Goal: Check status: Check status

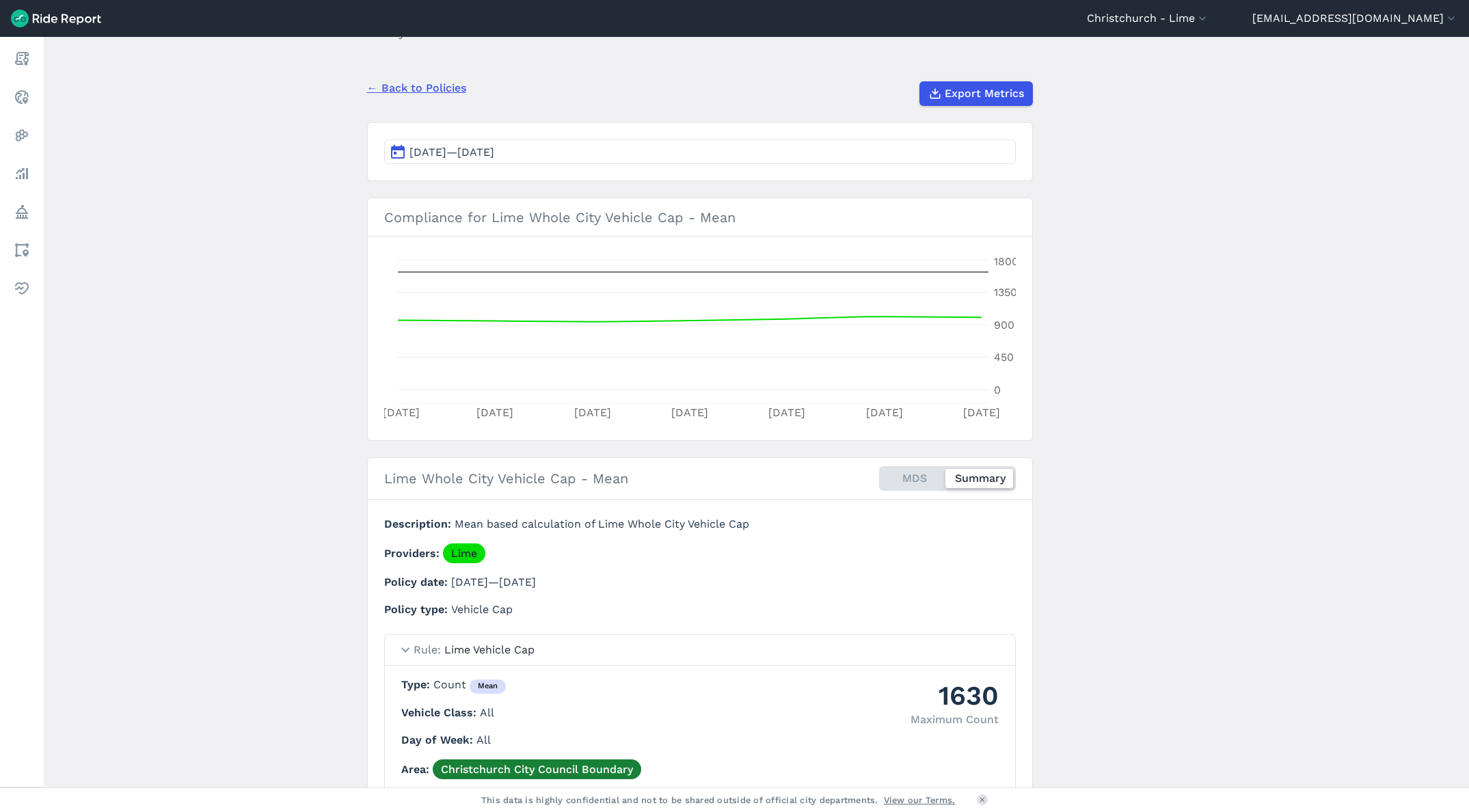
scroll to position [92, 0]
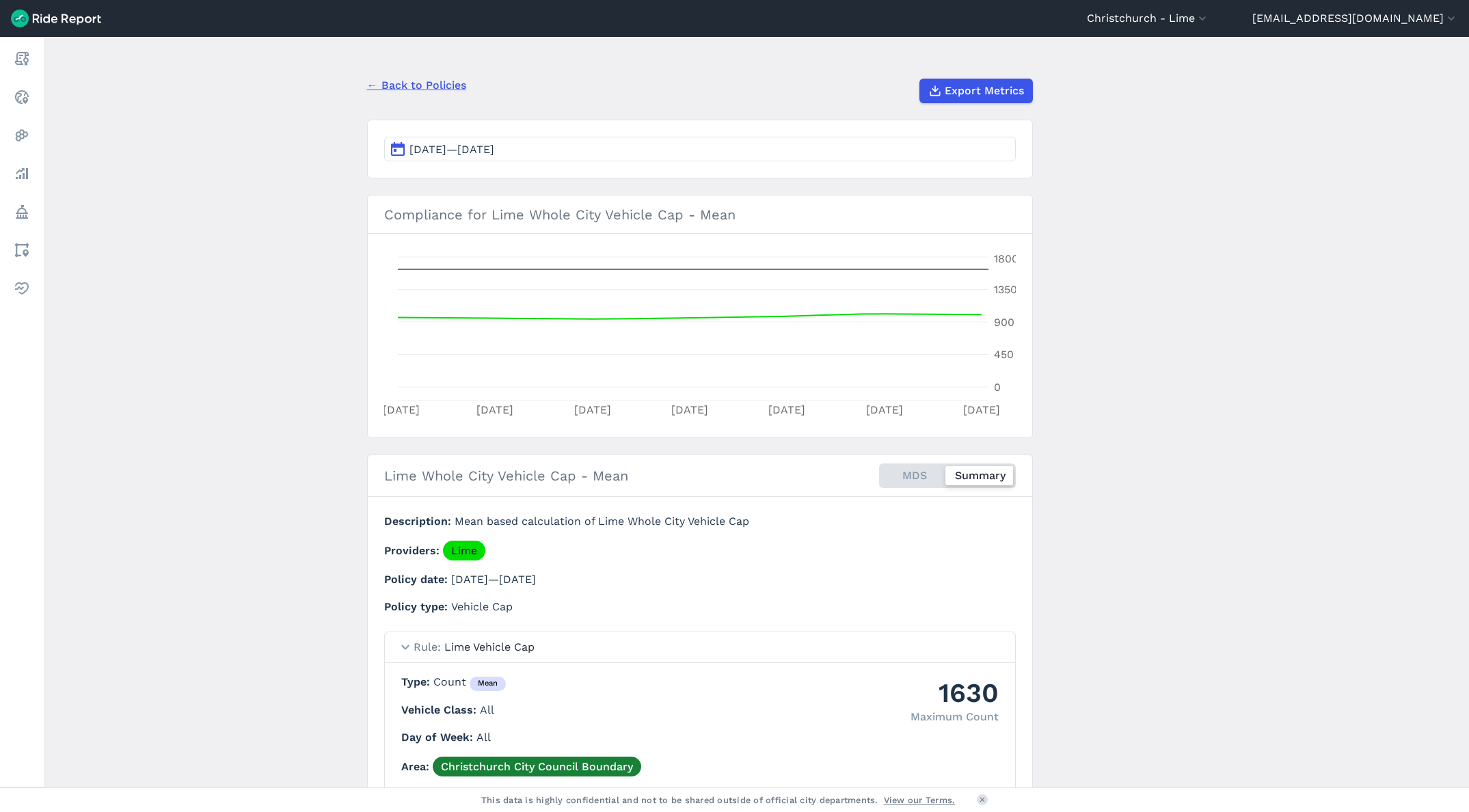
click at [515, 157] on button "Mar 14, 2025—Mar 20, 2025" at bounding box center [700, 149] width 632 height 24
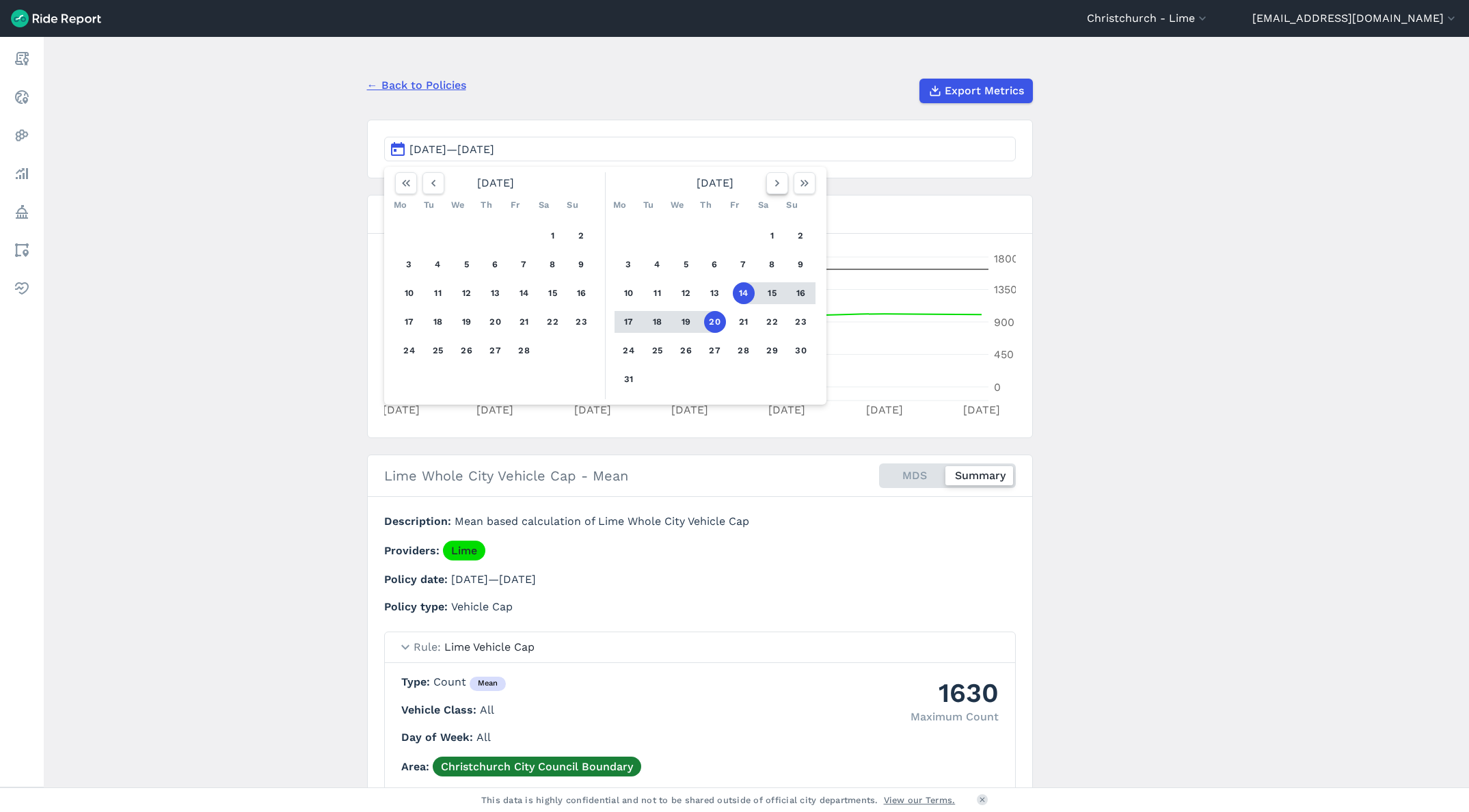
click at [781, 180] on icon "button" at bounding box center [777, 182] width 14 height 14
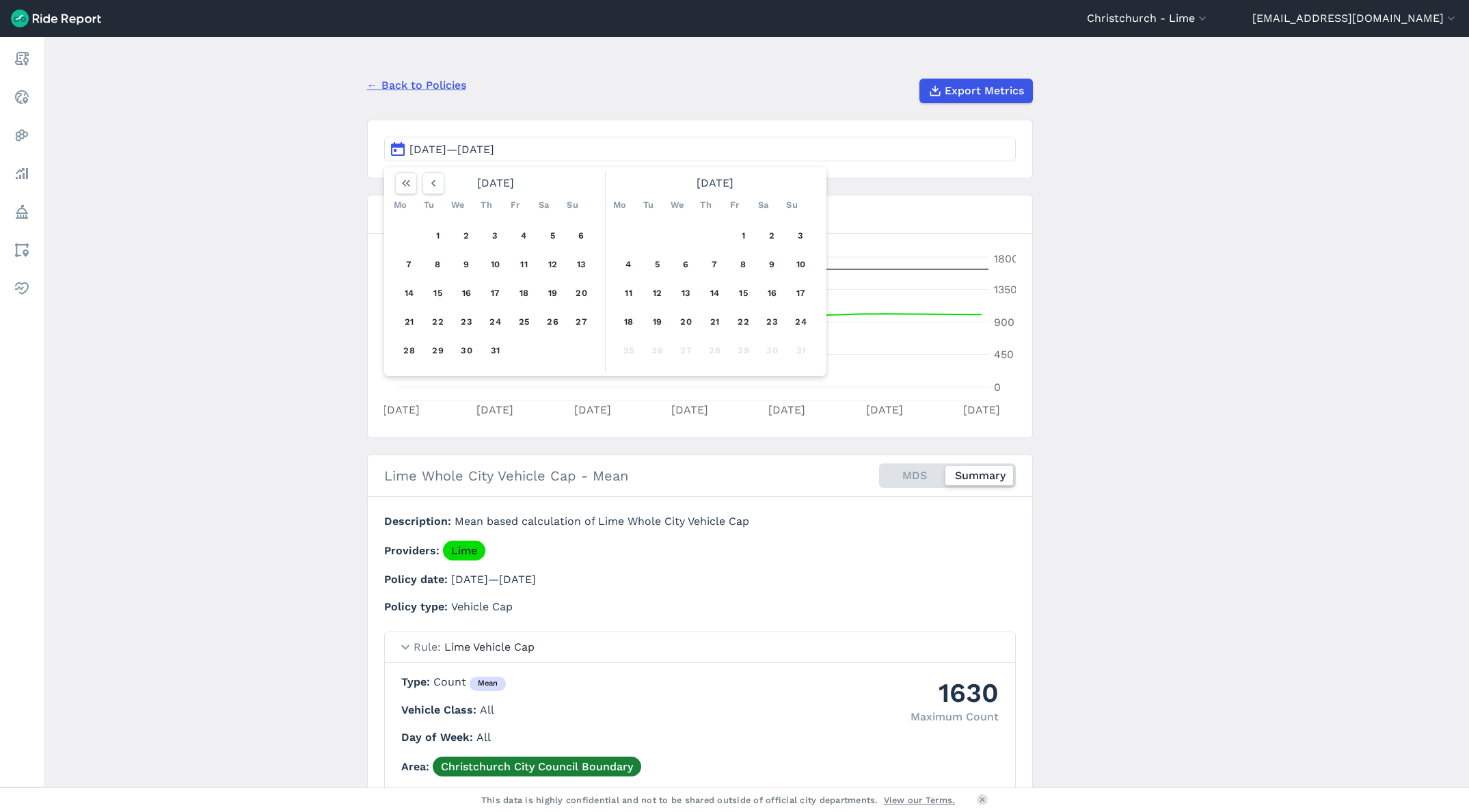
click at [809, 315] on div "1 2 3 4 5 6 7 8 9 10 11 12 13 14 15 16 17 18 19 20 21 22 23 24 25 26 27 28 29 3…" at bounding box center [715, 293] width 212 height 155
click at [631, 288] on button "11" at bounding box center [629, 293] width 22 height 22
click at [795, 319] on button "24" at bounding box center [801, 322] width 22 height 22
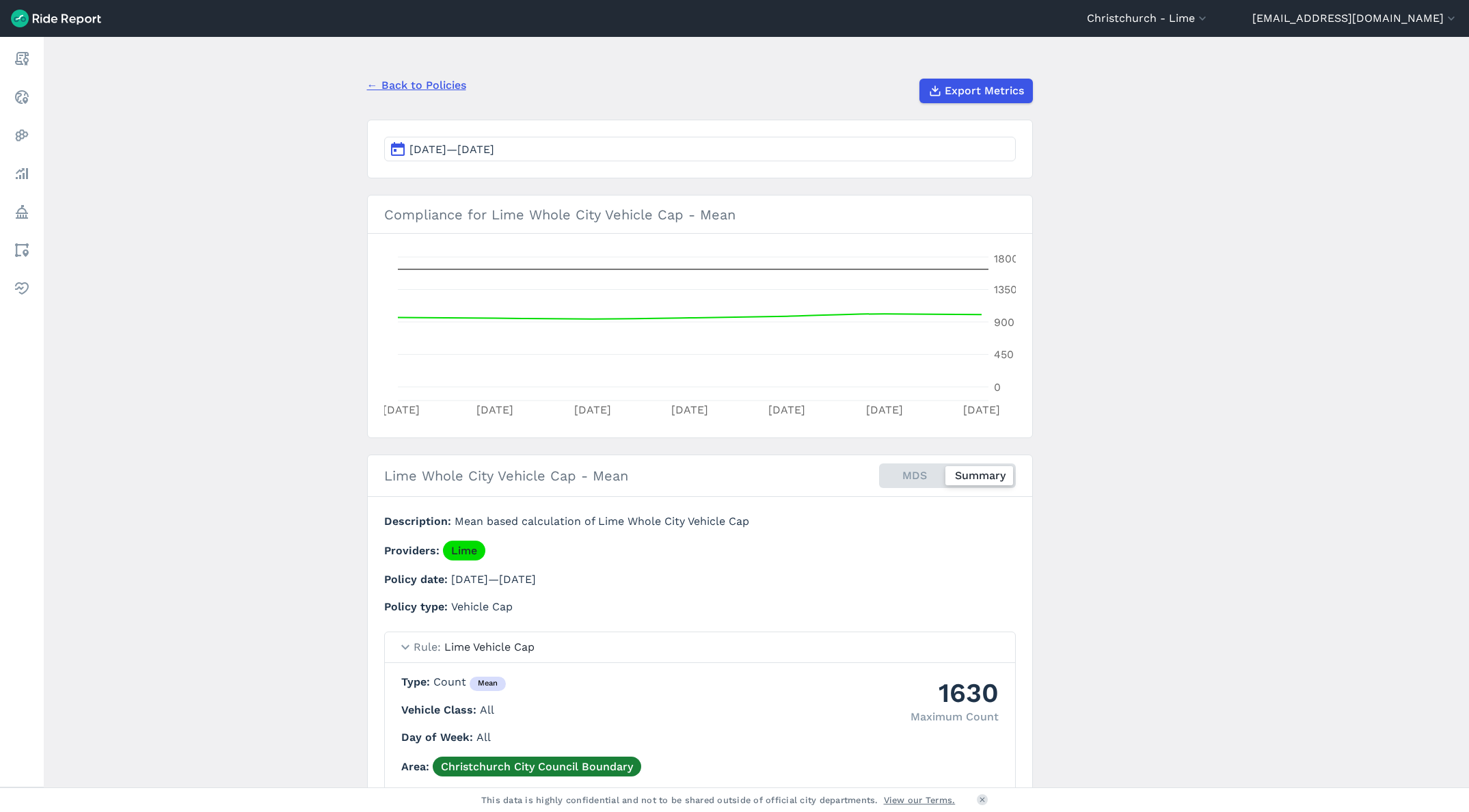
scroll to position [9, 0]
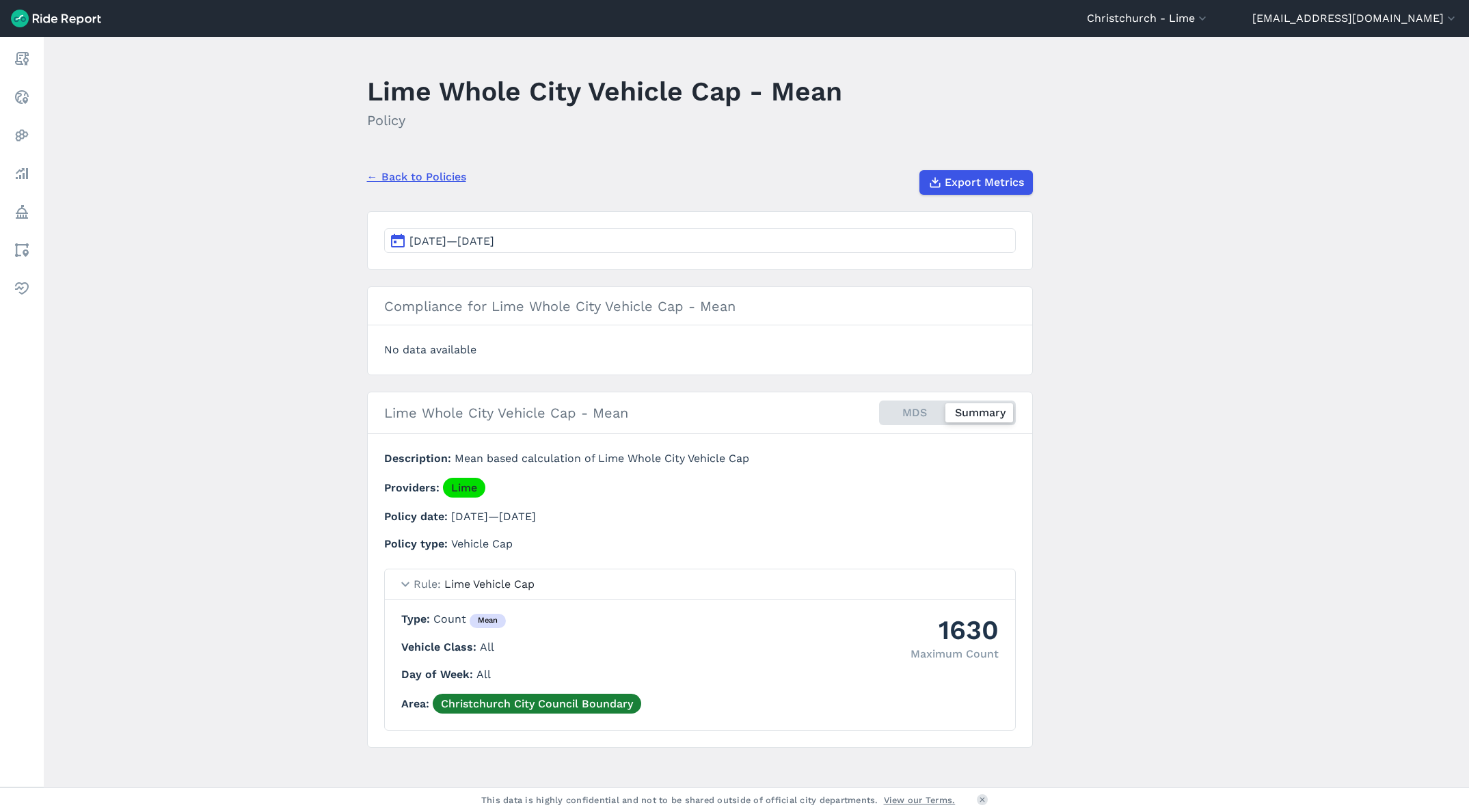
click at [708, 245] on button "[DATE]—[DATE]" at bounding box center [700, 240] width 632 height 24
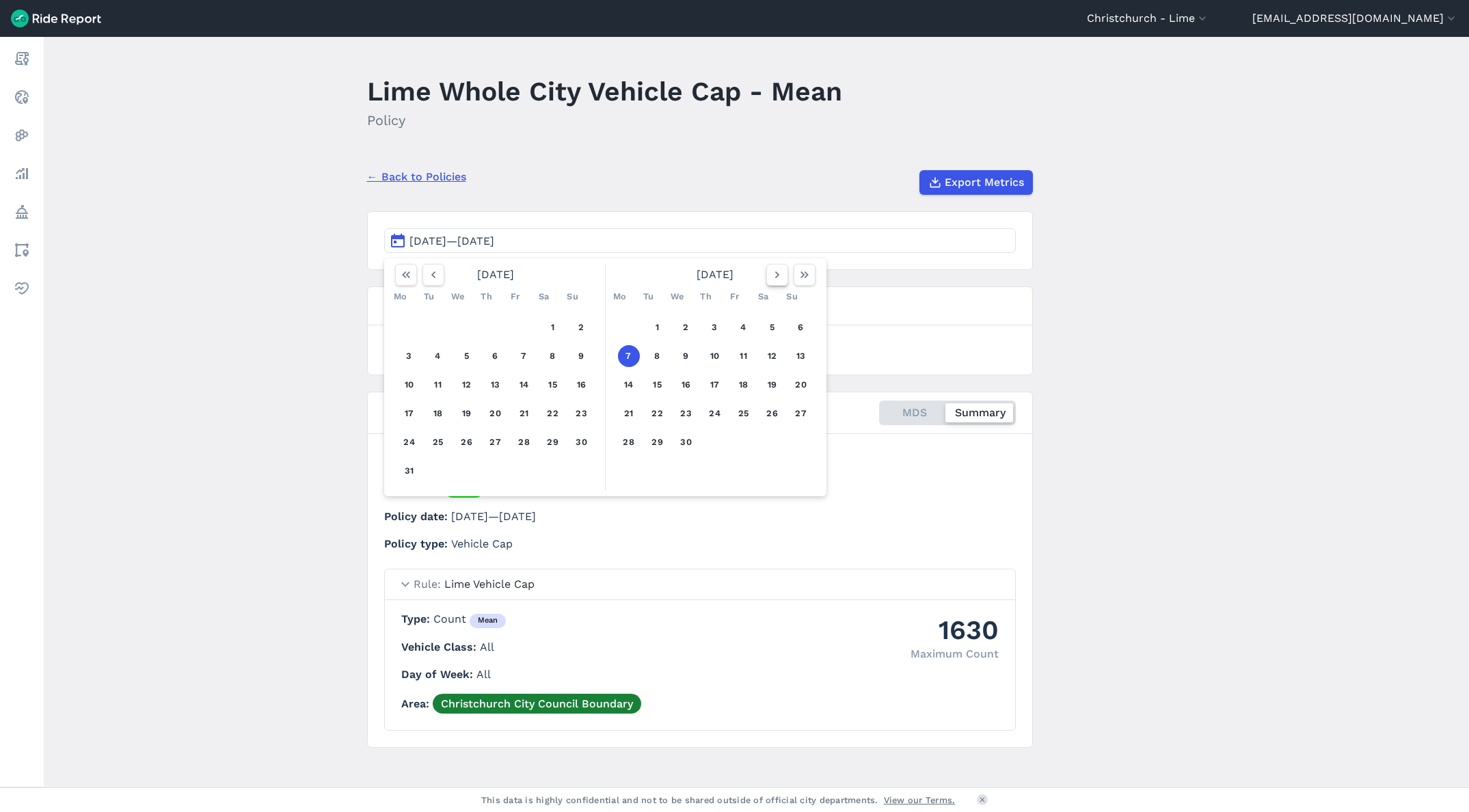
click at [777, 274] on icon "button" at bounding box center [777, 275] width 14 height 14
click at [626, 358] on button "4" at bounding box center [629, 356] width 22 height 22
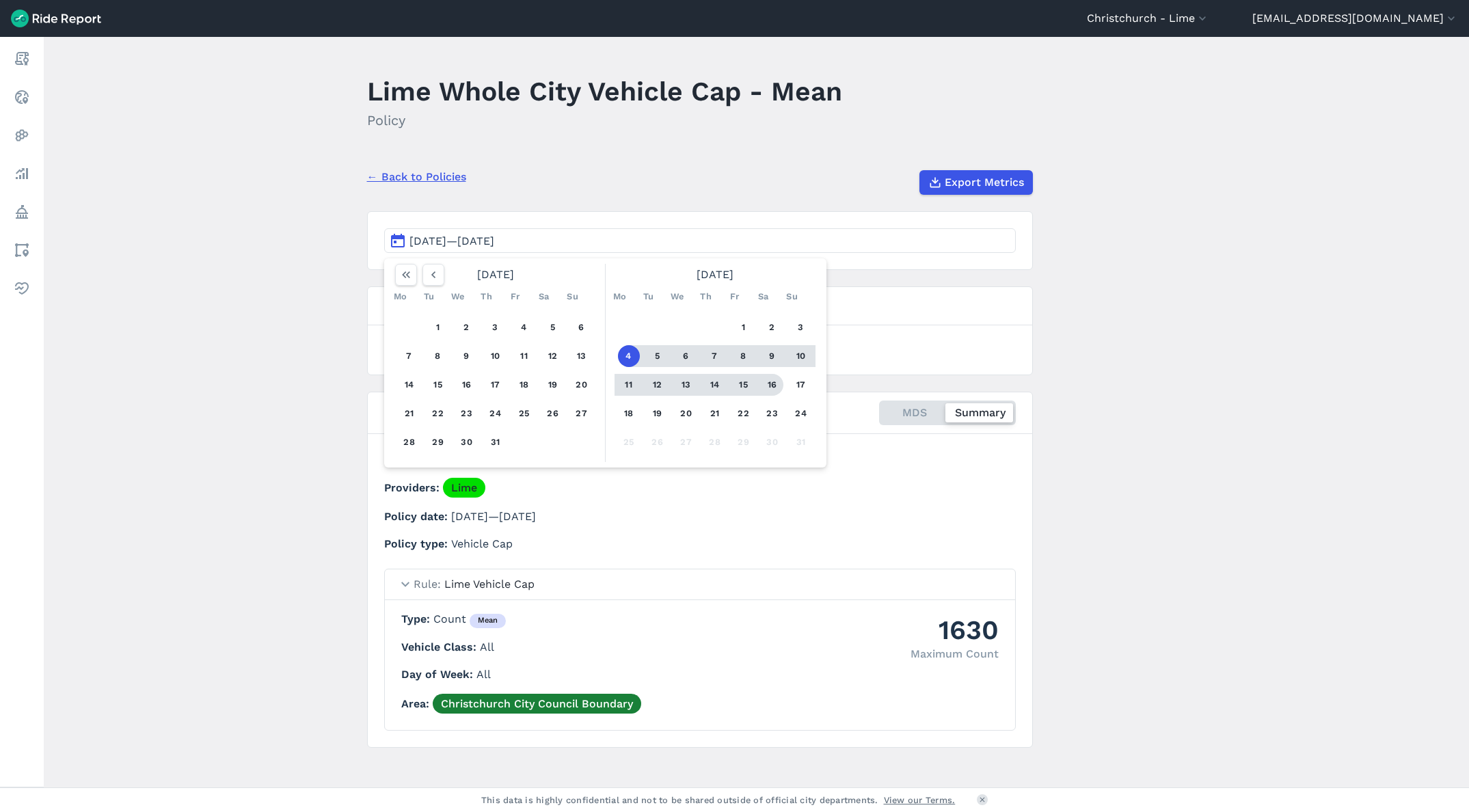
click at [784, 391] on div "1 2 3 4 5 6 7 8 9 10 11 12 13 14 15 16 17 18 19 20 21 22 23 24 25 26 27 28 29 3…" at bounding box center [715, 385] width 212 height 155
click at [775, 383] on button "16" at bounding box center [772, 385] width 22 height 22
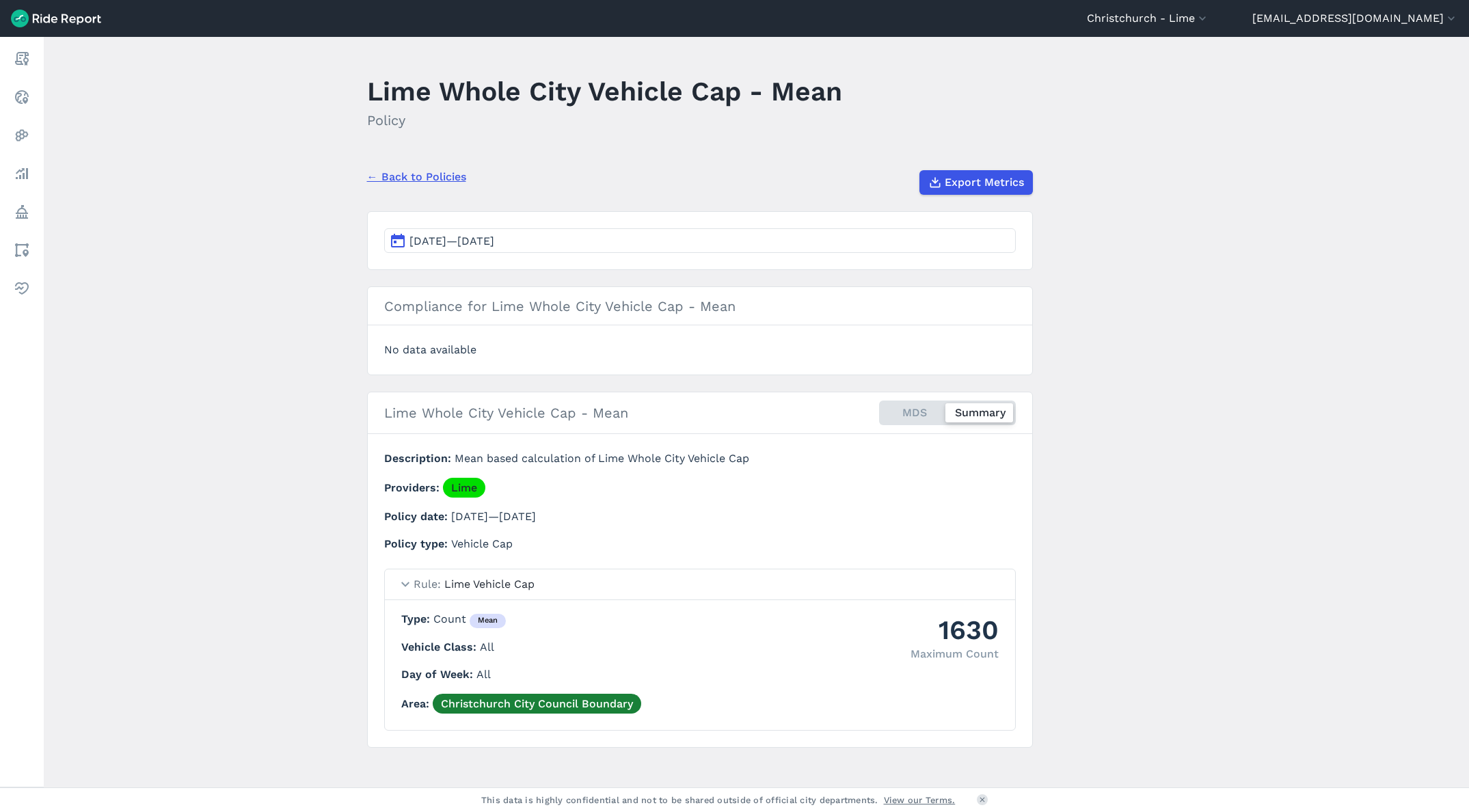
click at [561, 242] on button "[DATE]—[DATE]" at bounding box center [700, 240] width 632 height 24
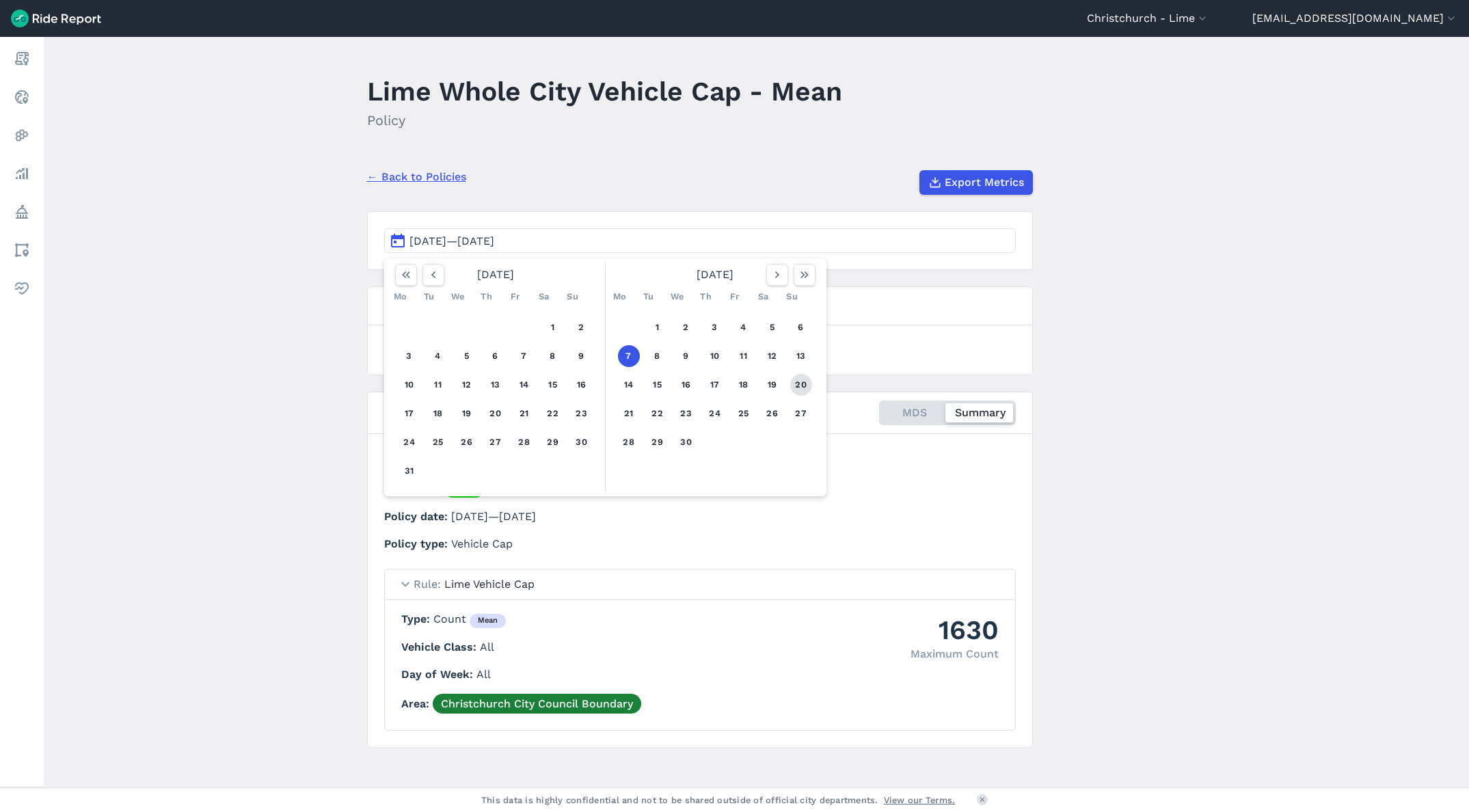
click at [790, 384] on button "20" at bounding box center [801, 385] width 22 height 22
click at [618, 358] on button "7" at bounding box center [629, 356] width 22 height 22
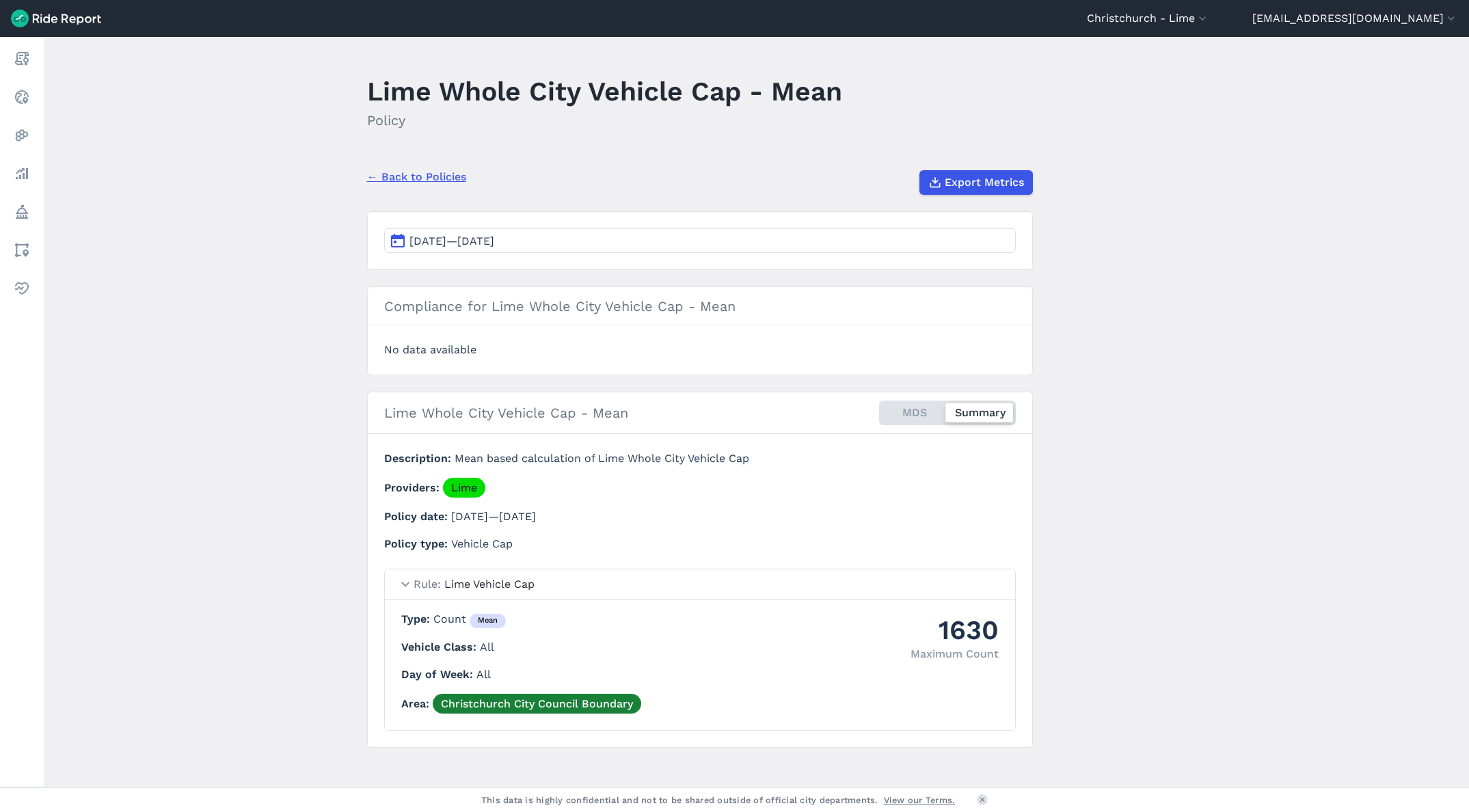
click at [594, 250] on button "[DATE]—[DATE]" at bounding box center [700, 240] width 632 height 24
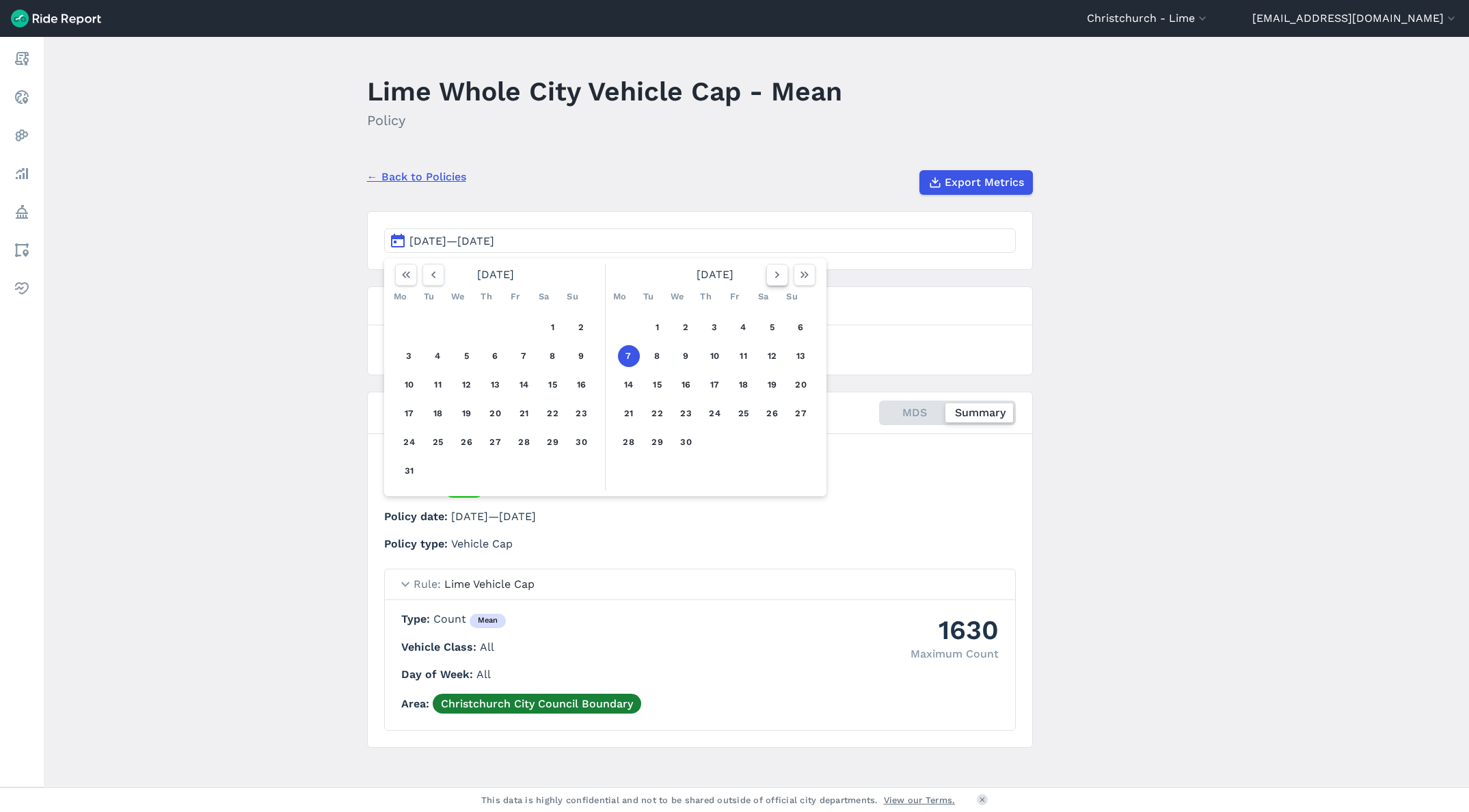
click at [774, 270] on icon "button" at bounding box center [777, 275] width 14 height 14
click at [620, 409] on button "18" at bounding box center [629, 414] width 22 height 22
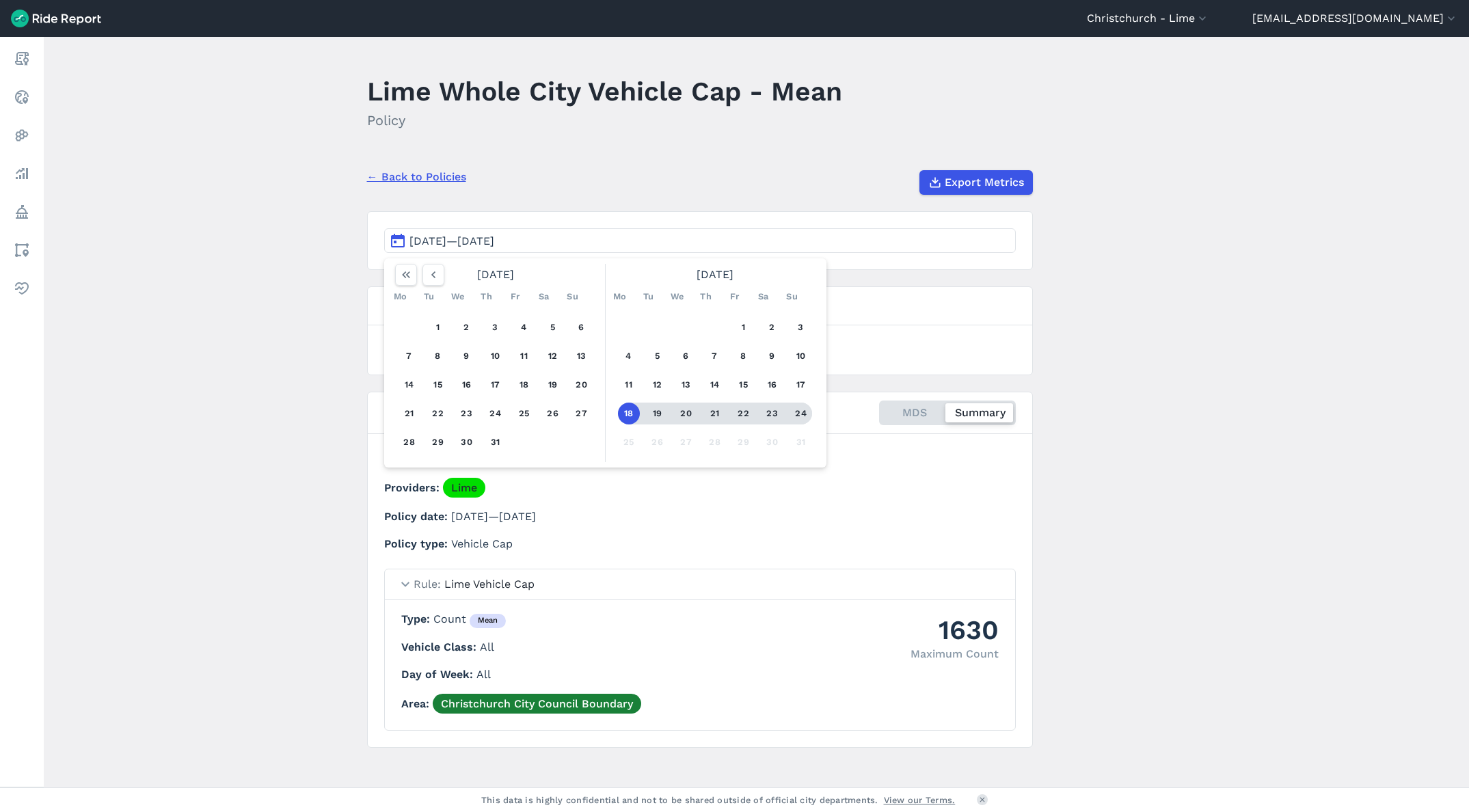
click at [792, 414] on button "24" at bounding box center [801, 414] width 22 height 22
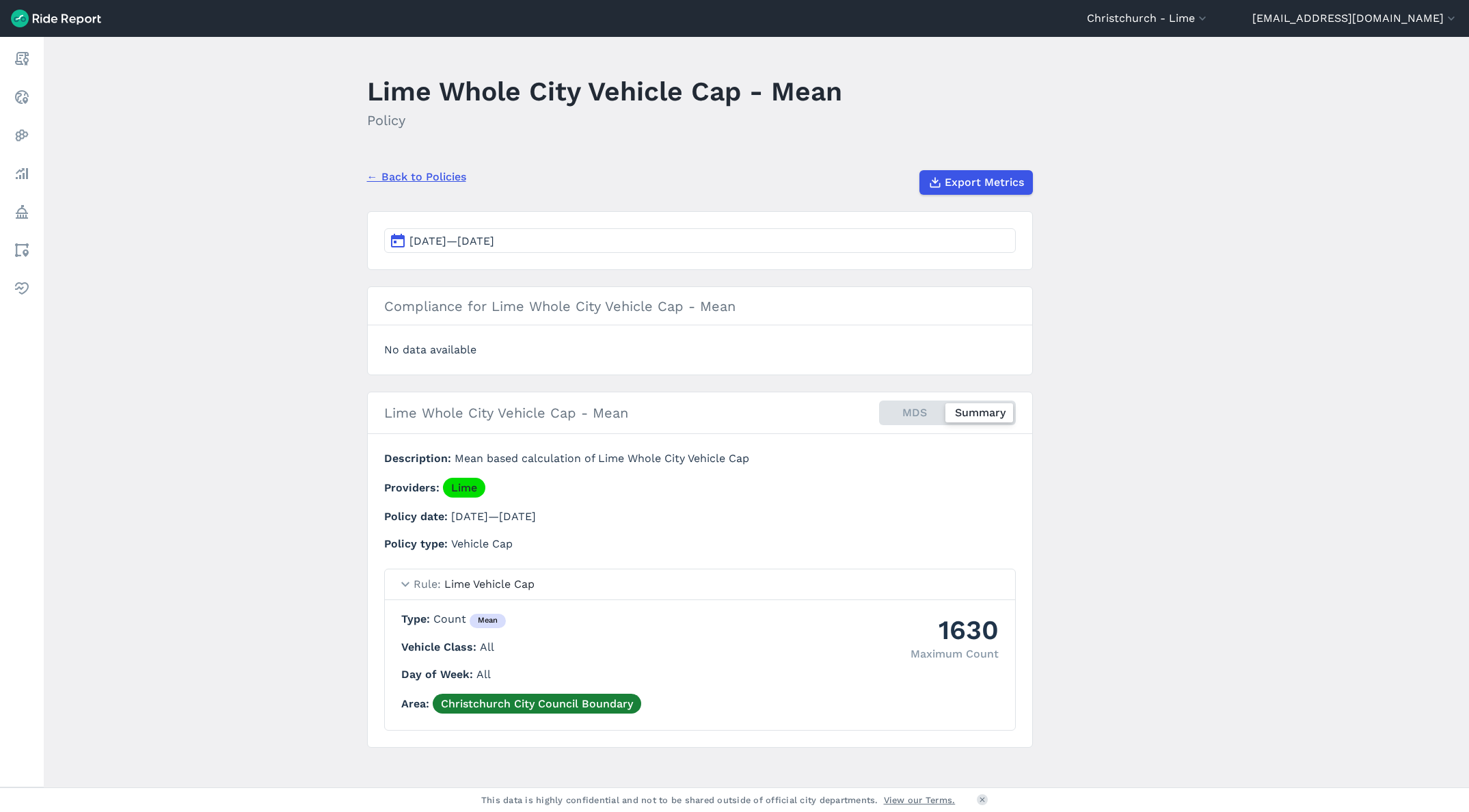
click at [892, 415] on div "MDS Summary" at bounding box center [947, 413] width 137 height 24
click at [879, 409] on input "MDS Summary" at bounding box center [879, 405] width 0 height 9
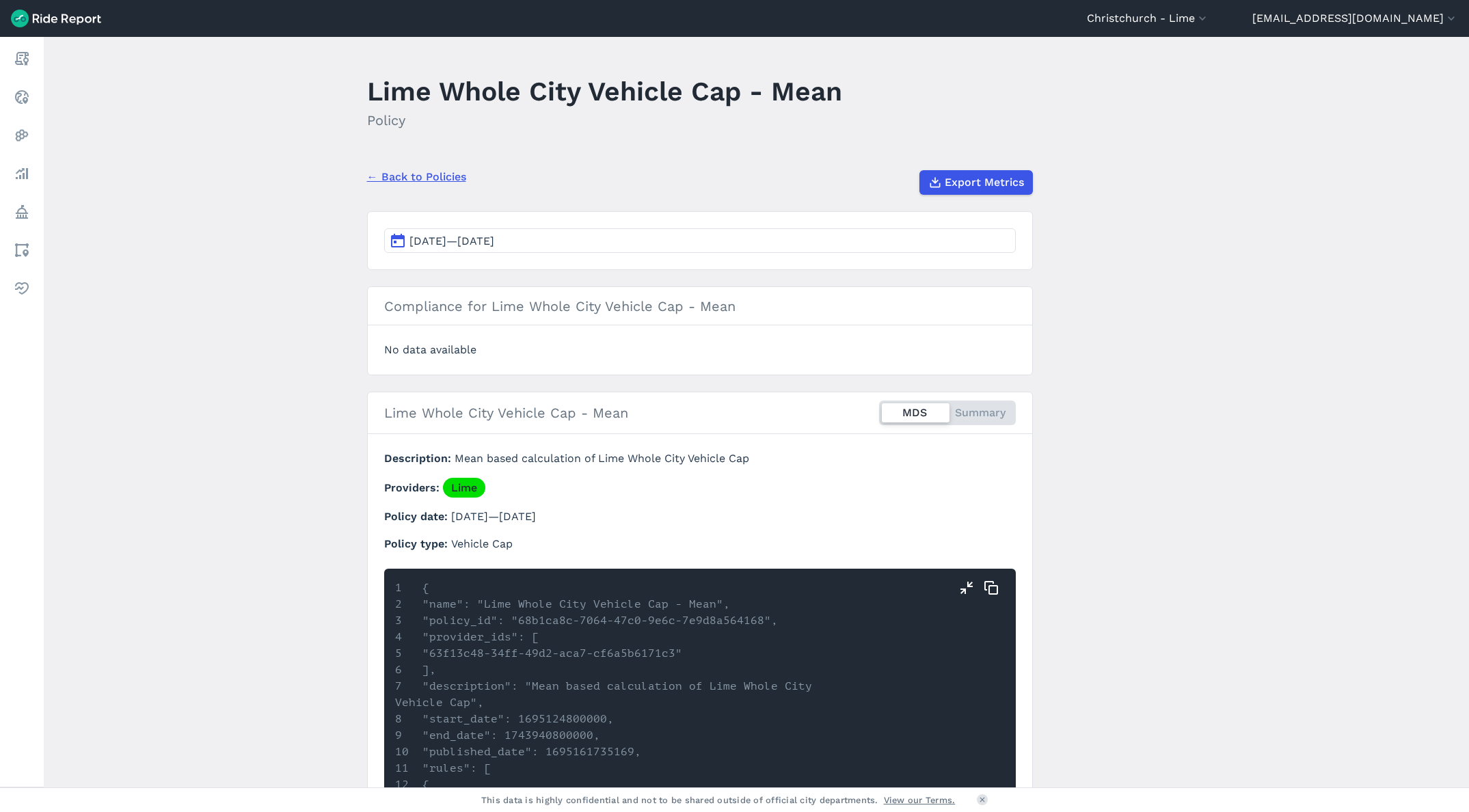
click at [953, 409] on div "MDS Summary" at bounding box center [947, 413] width 137 height 24
click at [879, 409] on input "MDS Summary" at bounding box center [879, 405] width 0 height 9
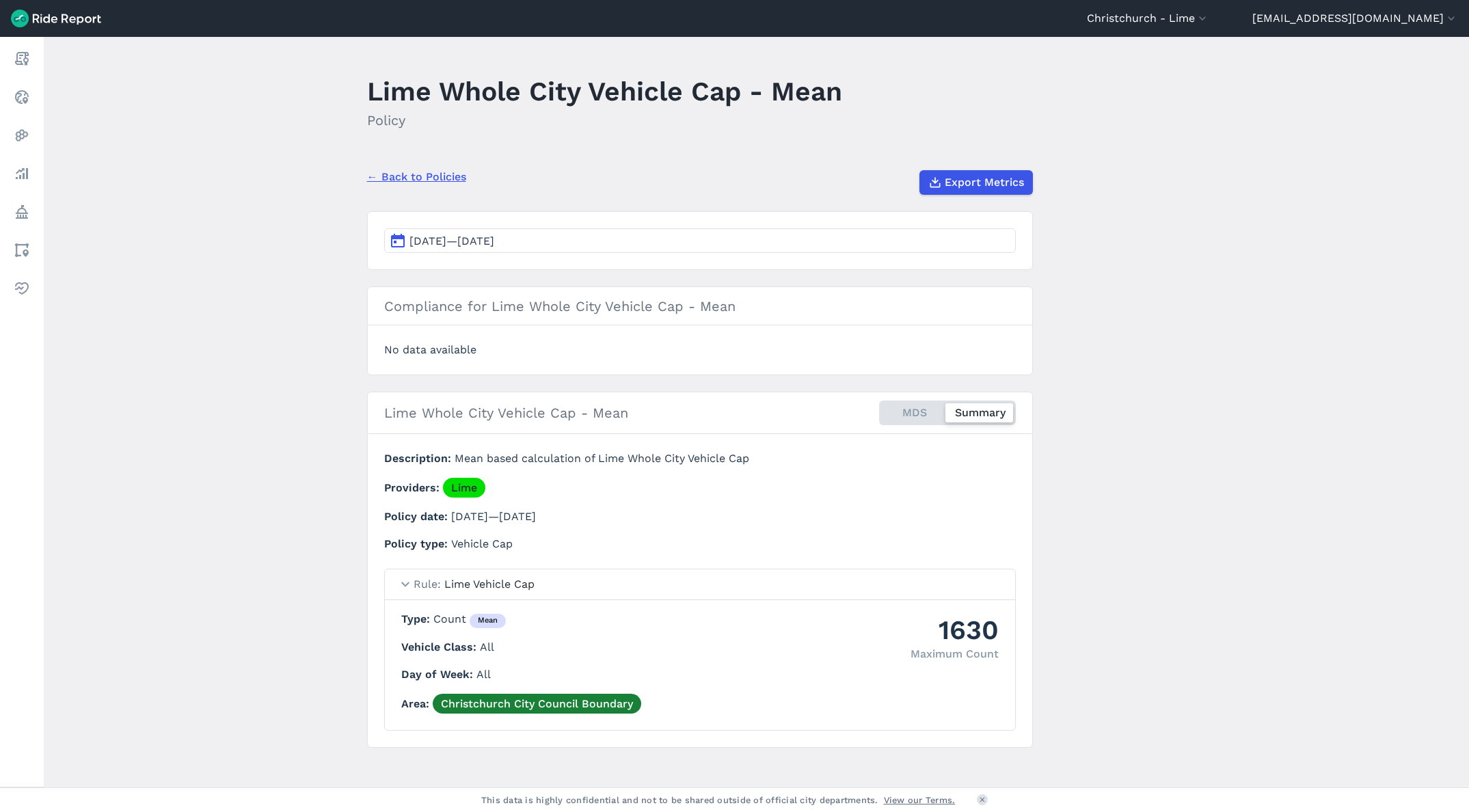
click at [713, 261] on section "[DATE]—[DATE]" at bounding box center [700, 240] width 666 height 59
click at [713, 242] on button "[DATE]—[DATE]" at bounding box center [700, 240] width 632 height 24
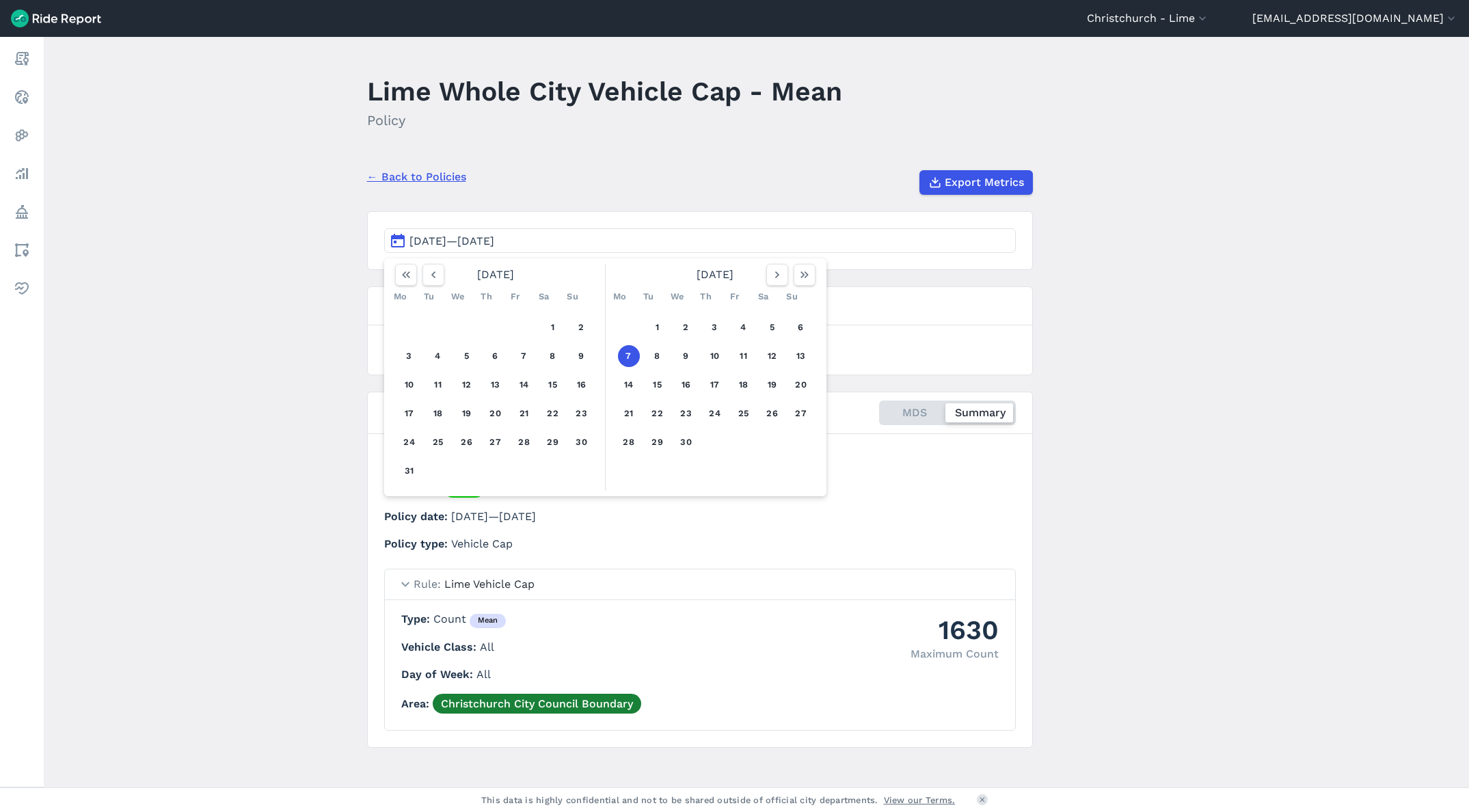
click at [787, 275] on div at bounding box center [791, 275] width 49 height 22
drag, startPoint x: 787, startPoint y: 275, endPoint x: 779, endPoint y: 277, distance: 8.2
click at [786, 276] on div at bounding box center [791, 275] width 49 height 22
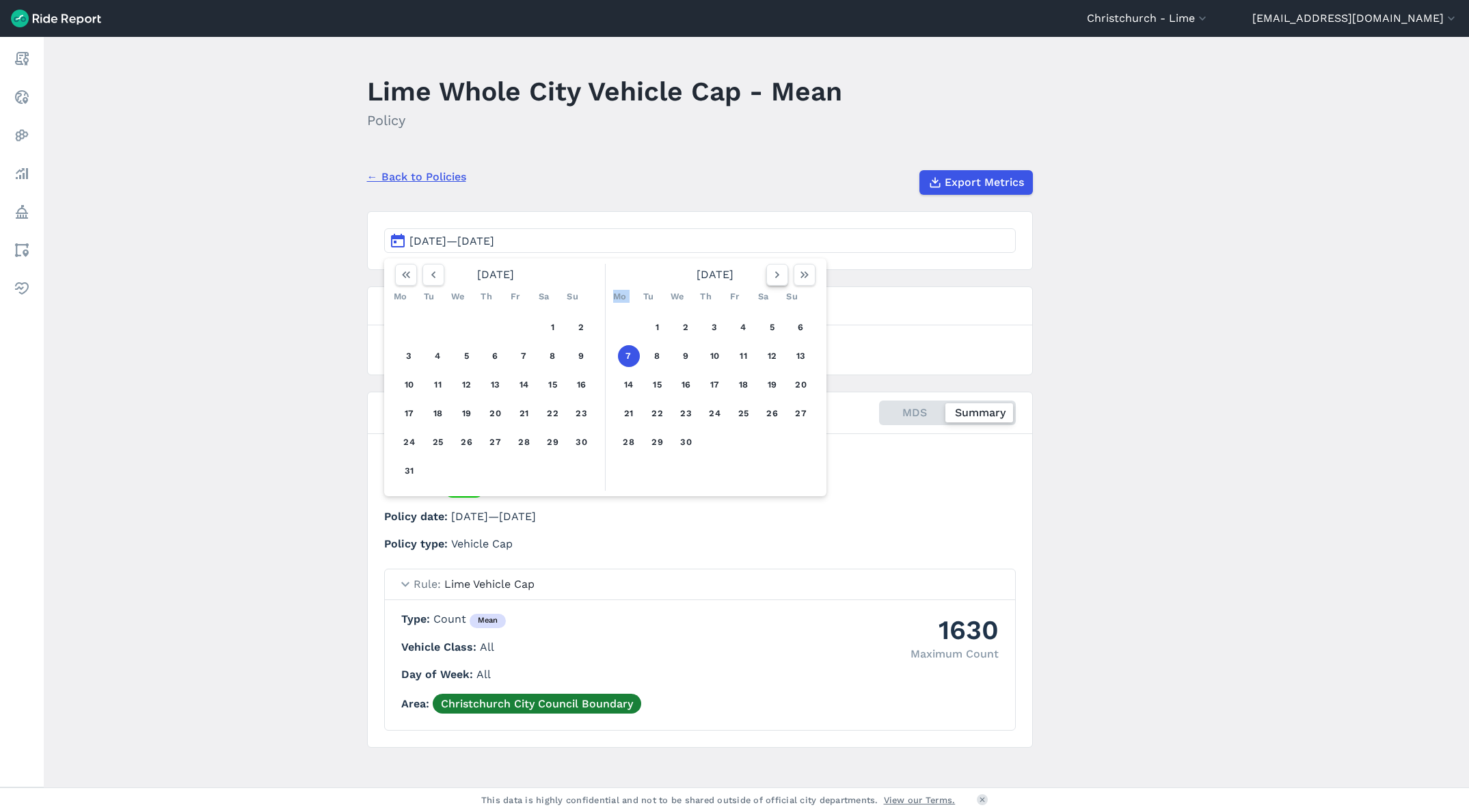
click at [779, 277] on icon "button" at bounding box center [777, 275] width 14 height 14
click at [744, 383] on button "15" at bounding box center [743, 385] width 22 height 22
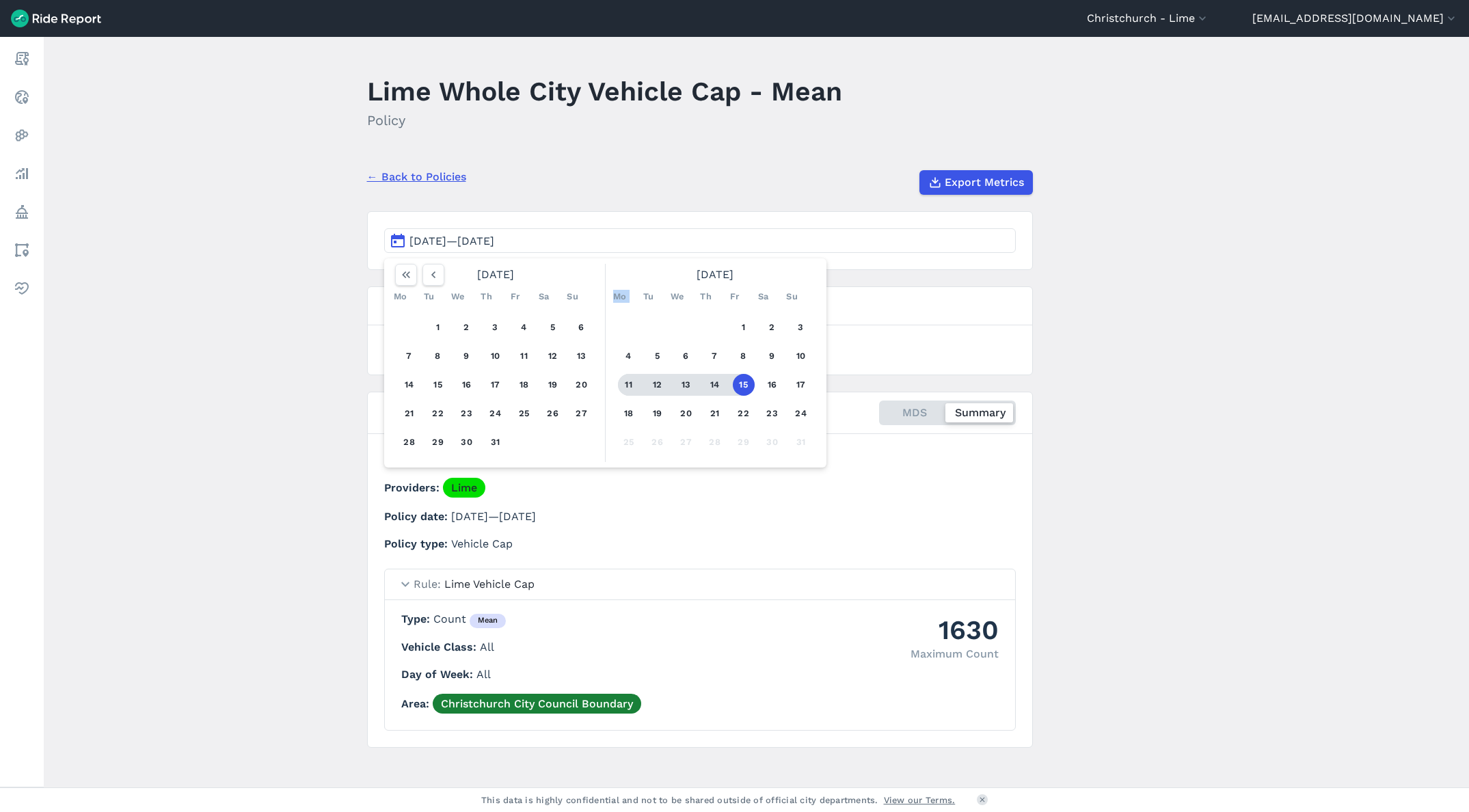
click at [621, 381] on button "11" at bounding box center [629, 385] width 22 height 22
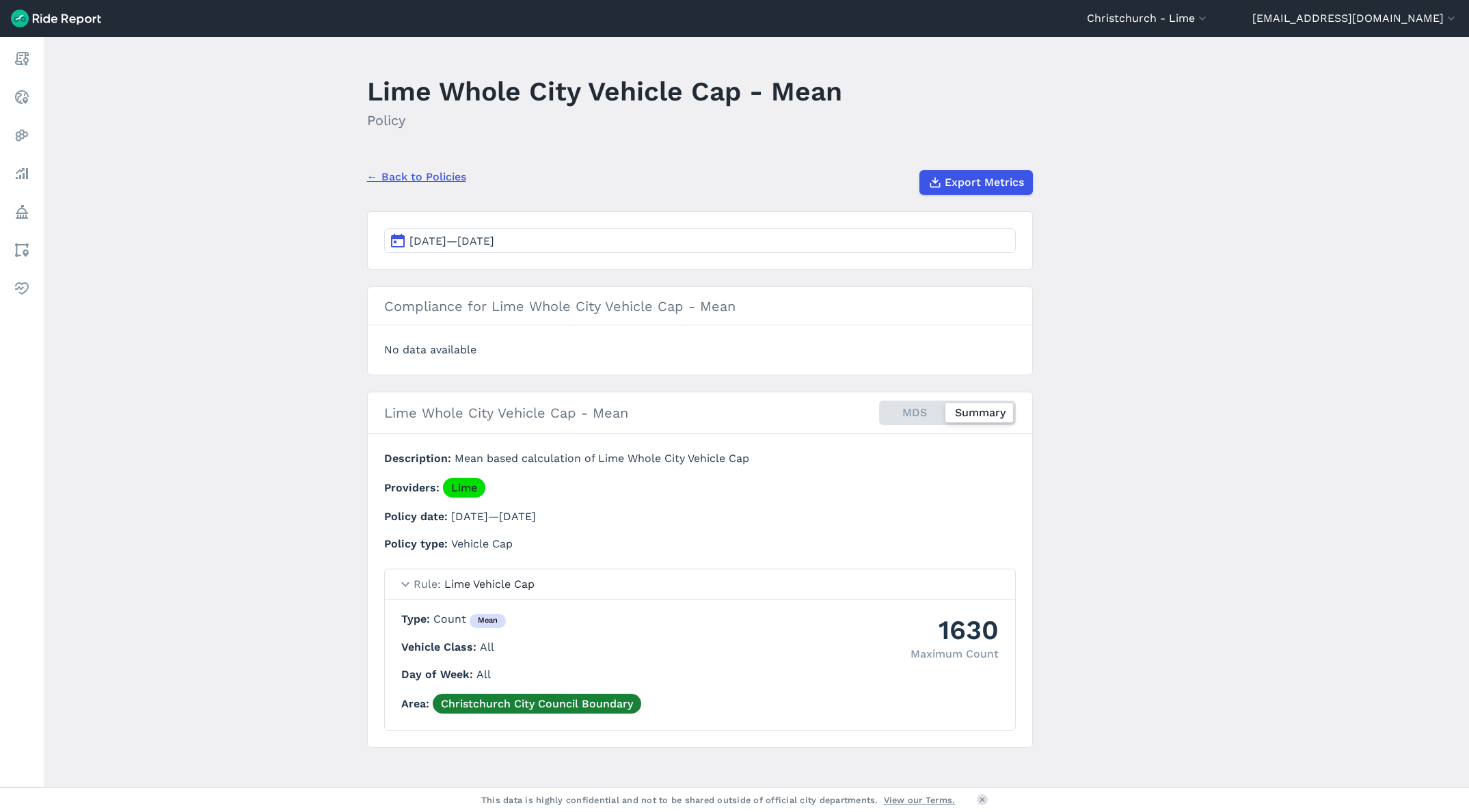
drag, startPoint x: 480, startPoint y: 363, endPoint x: 483, endPoint y: 351, distance: 12.4
click at [481, 361] on section "Compliance for Lime Whole City Vehicle Cap - Mean No data available" at bounding box center [700, 331] width 666 height 89
click at [483, 351] on div "No data available" at bounding box center [700, 350] width 632 height 16
click at [477, 348] on div "No data available" at bounding box center [700, 350] width 632 height 16
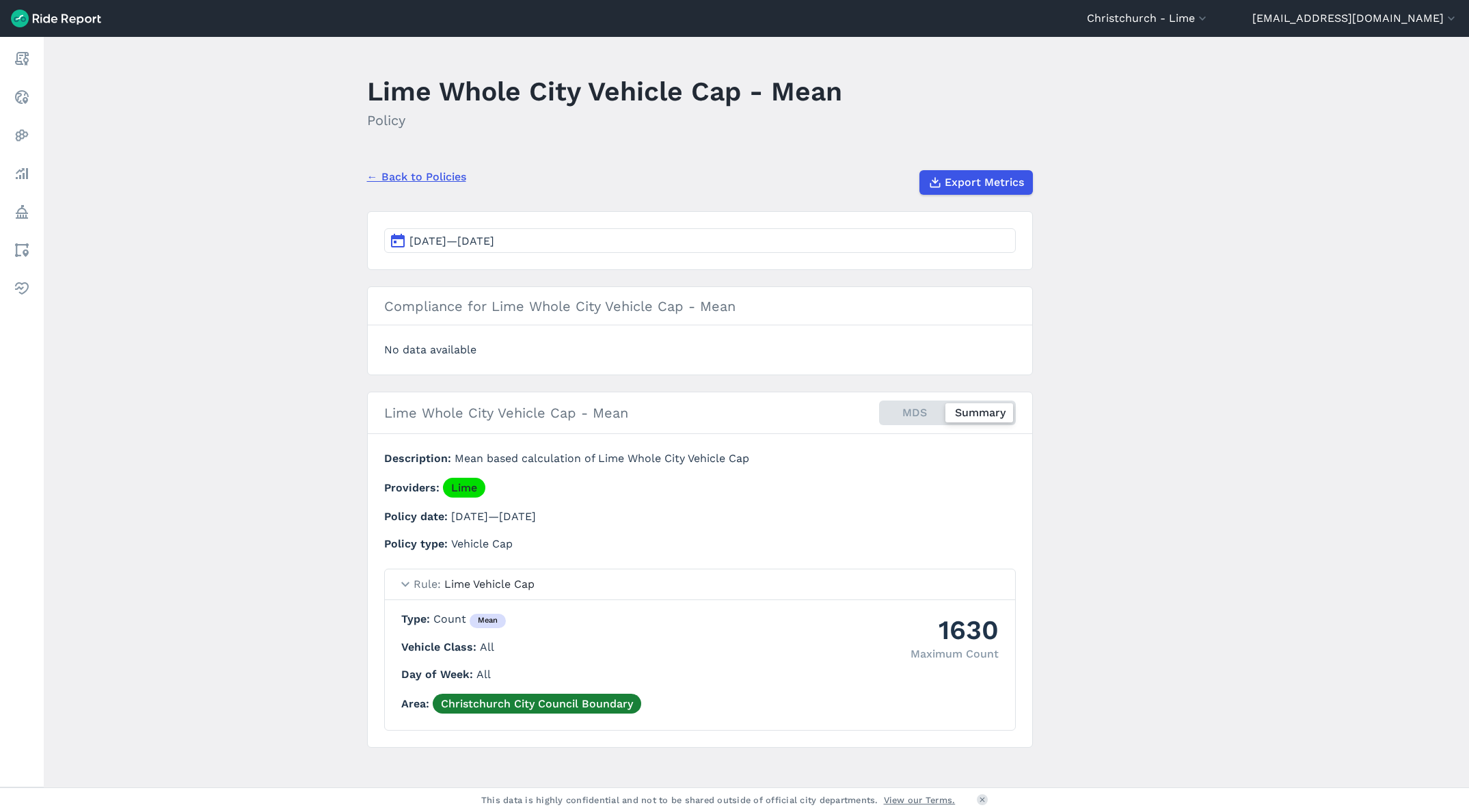
click at [592, 253] on section "Apr 7, 2025—Apr 7, 2025" at bounding box center [700, 240] width 666 height 59
click at [594, 243] on button "Apr 7, 2025—Apr 7, 2025" at bounding box center [700, 240] width 632 height 24
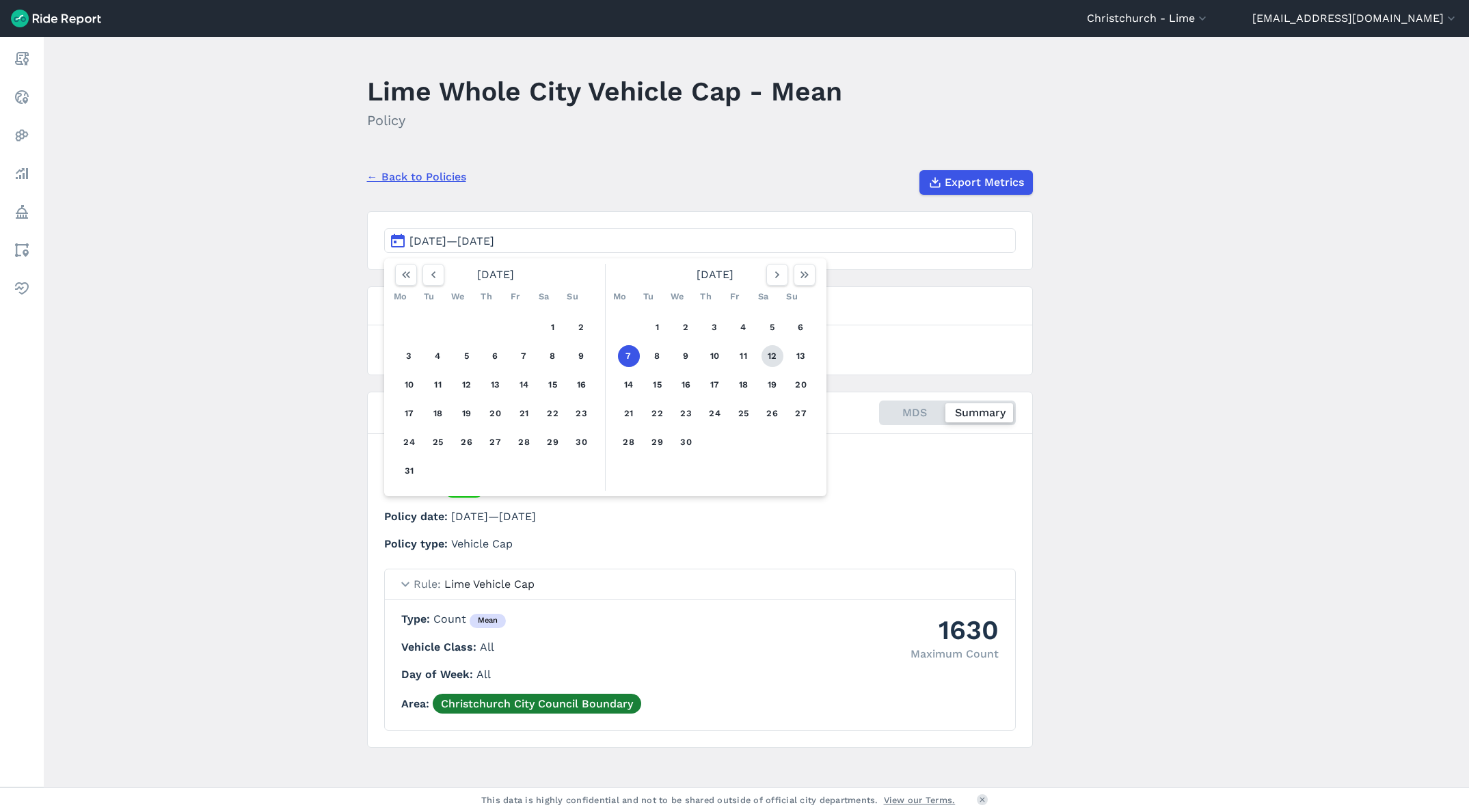
click at [775, 356] on button "12" at bounding box center [772, 356] width 22 height 22
click at [621, 352] on button "7" at bounding box center [629, 356] width 22 height 22
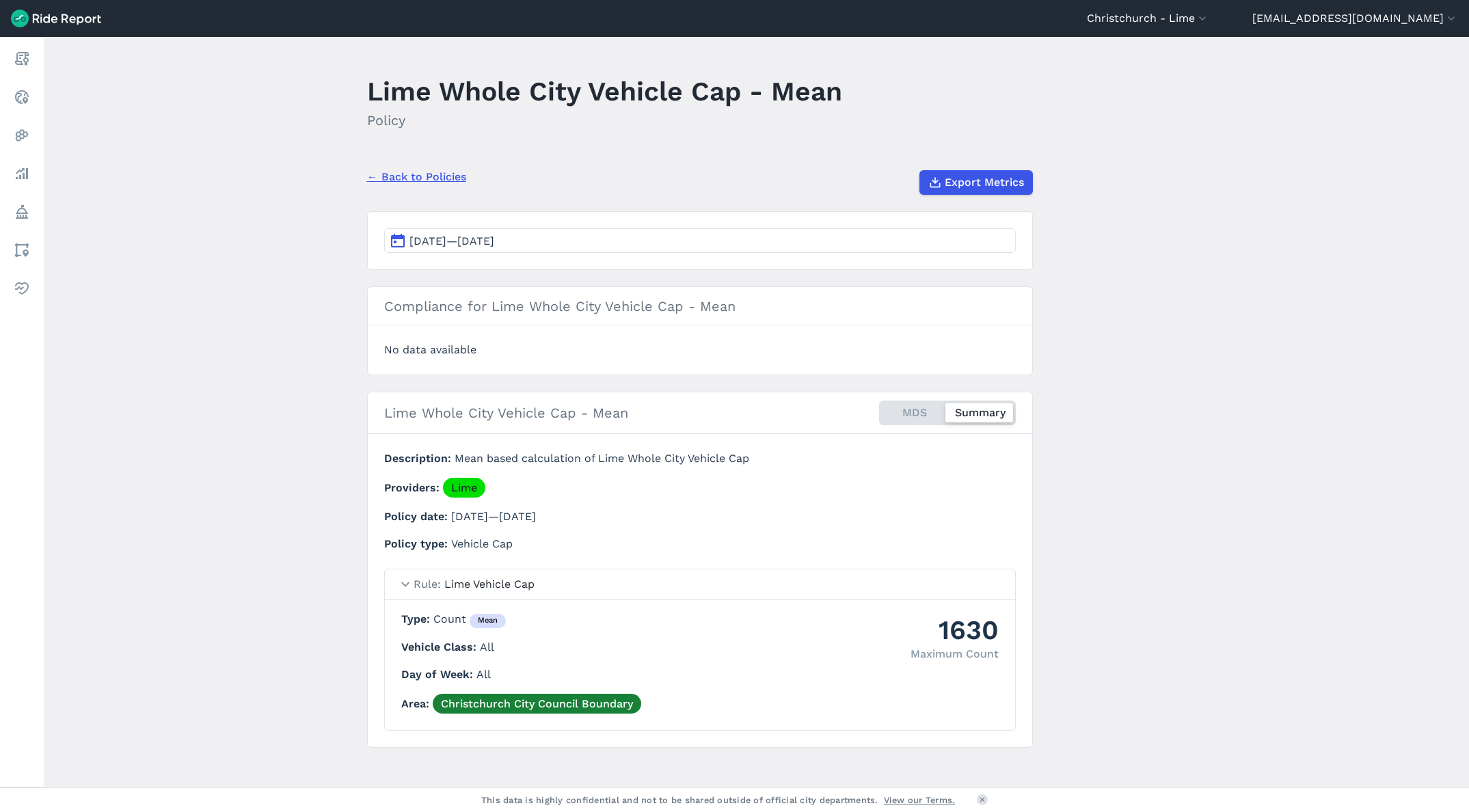
click at [588, 237] on button "Apr 7, 2025—Apr 7, 2025" at bounding box center [700, 240] width 632 height 24
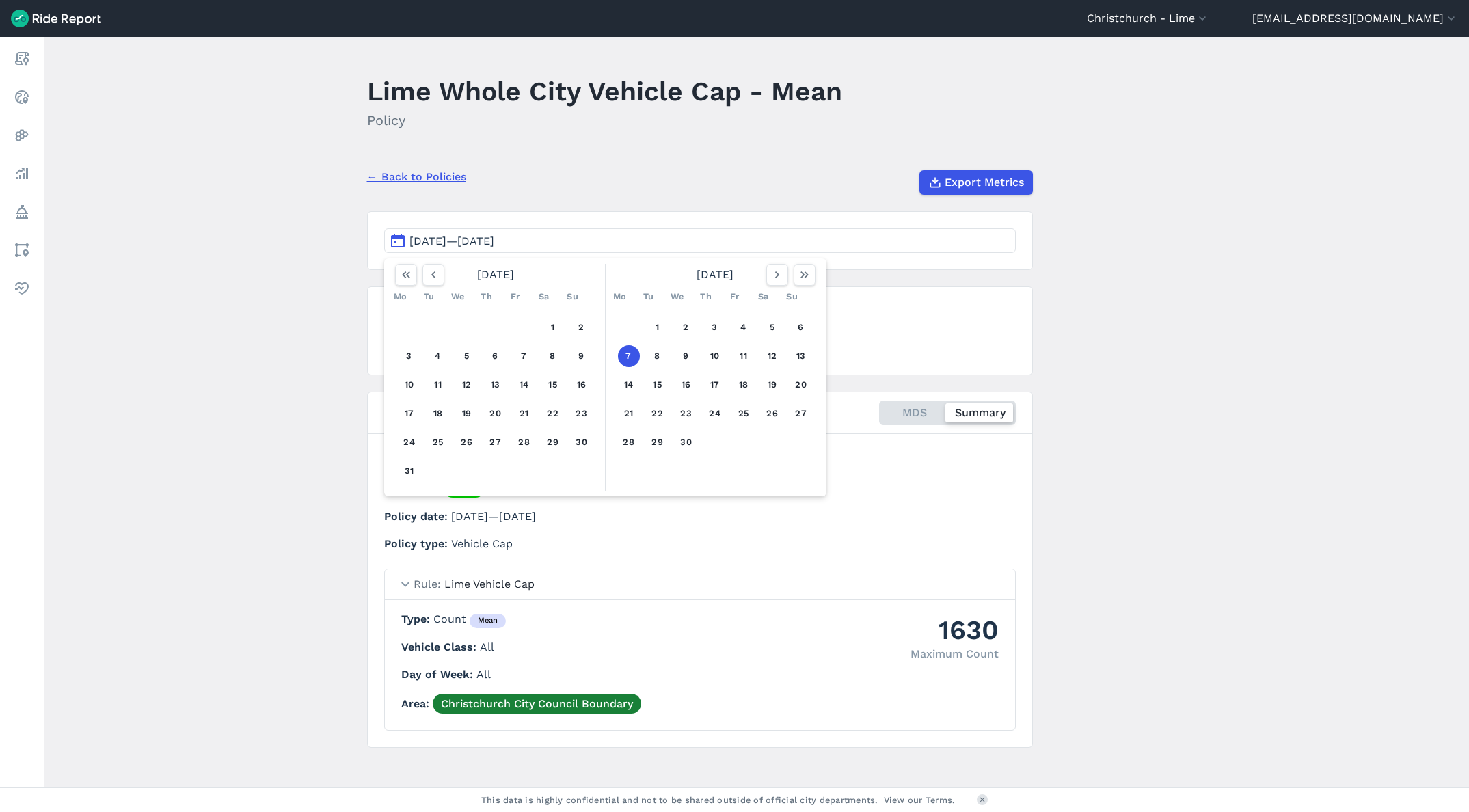
click at [638, 524] on p "Policy date Sep 20, 2023—Apr 7, 2025" at bounding box center [645, 517] width 522 height 16
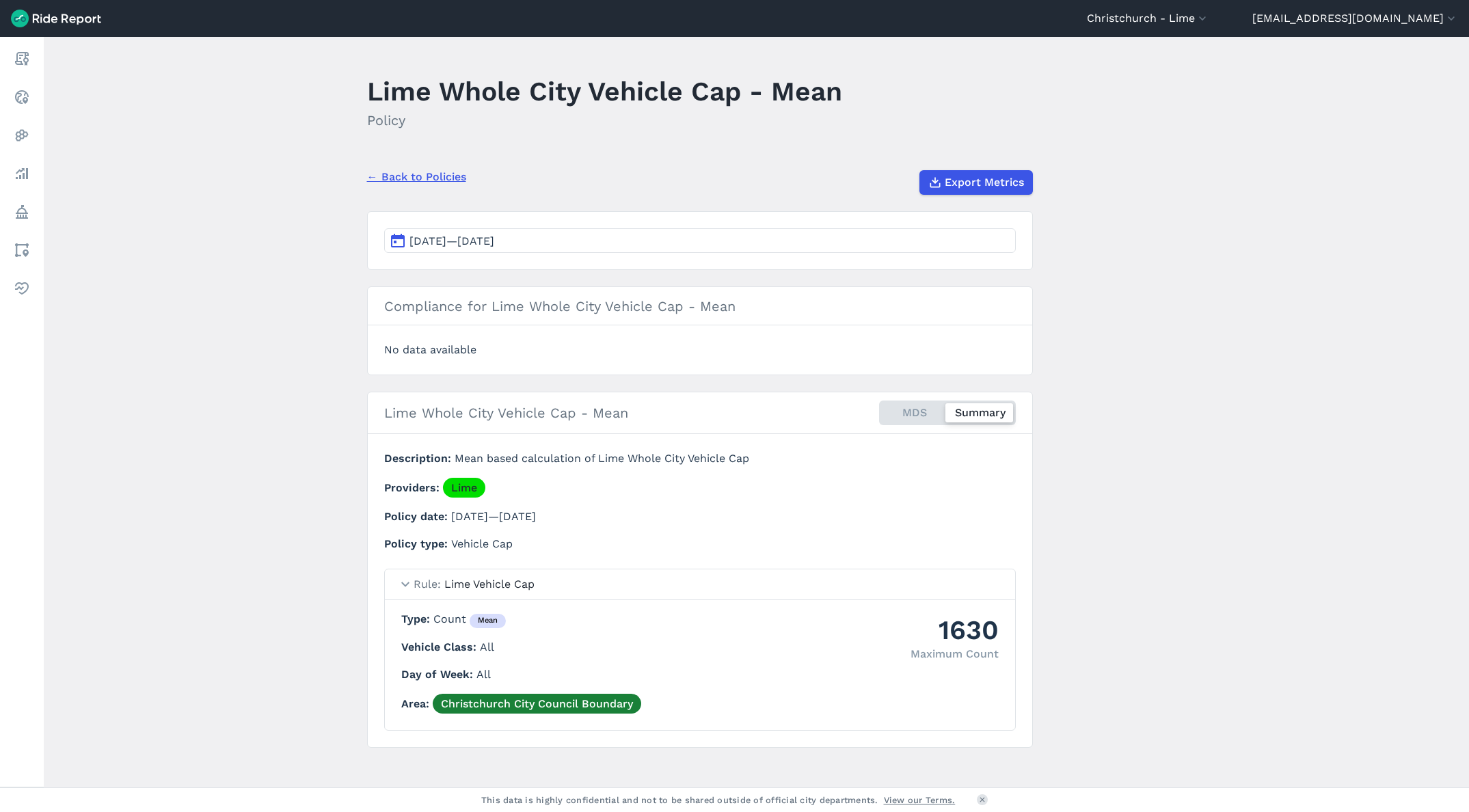
click at [446, 241] on span "Apr 7, 2025—Apr 7, 2025" at bounding box center [452, 241] width 84 height 13
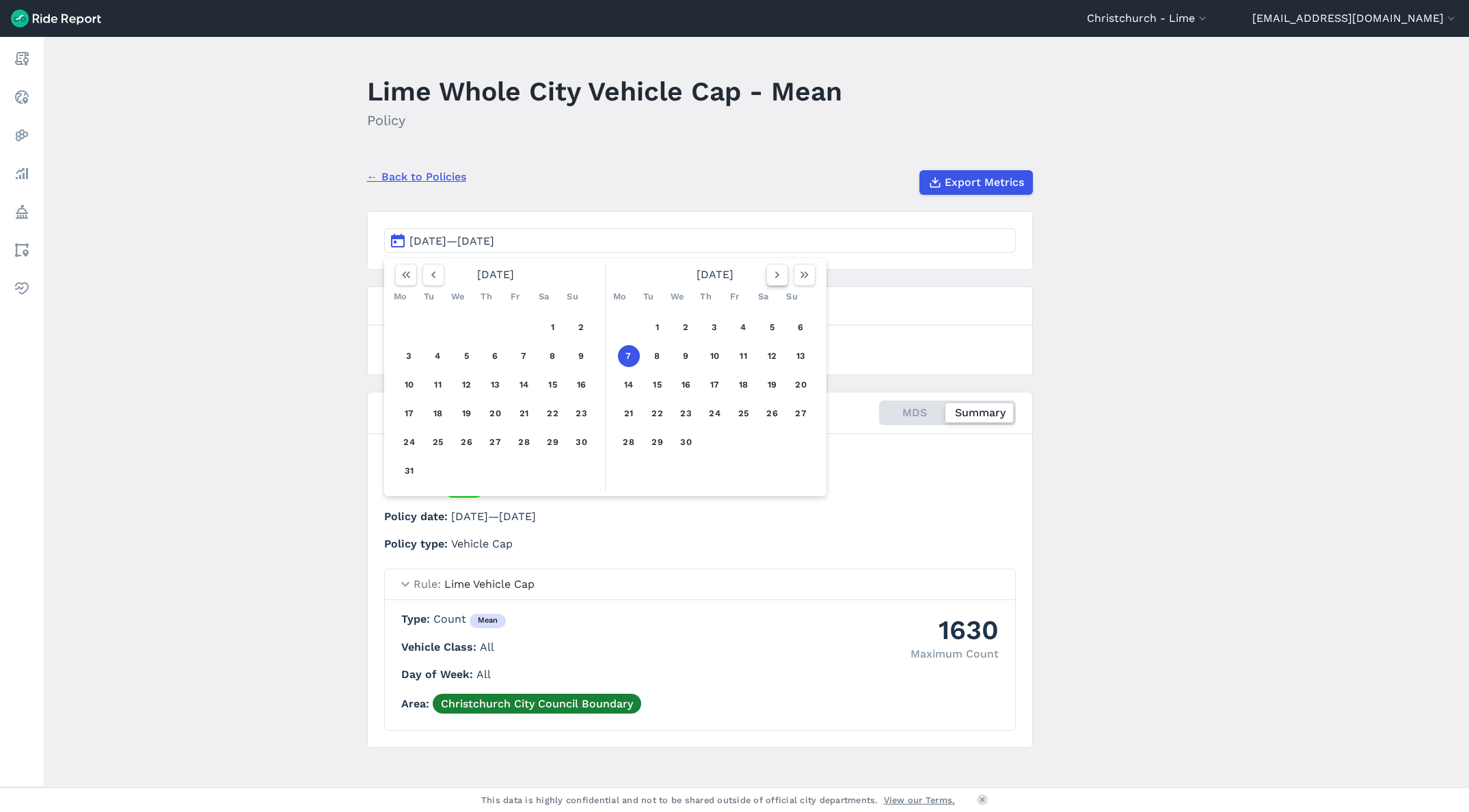
click at [777, 279] on icon "button" at bounding box center [777, 275] width 14 height 14
click at [793, 415] on button "24" at bounding box center [801, 414] width 22 height 22
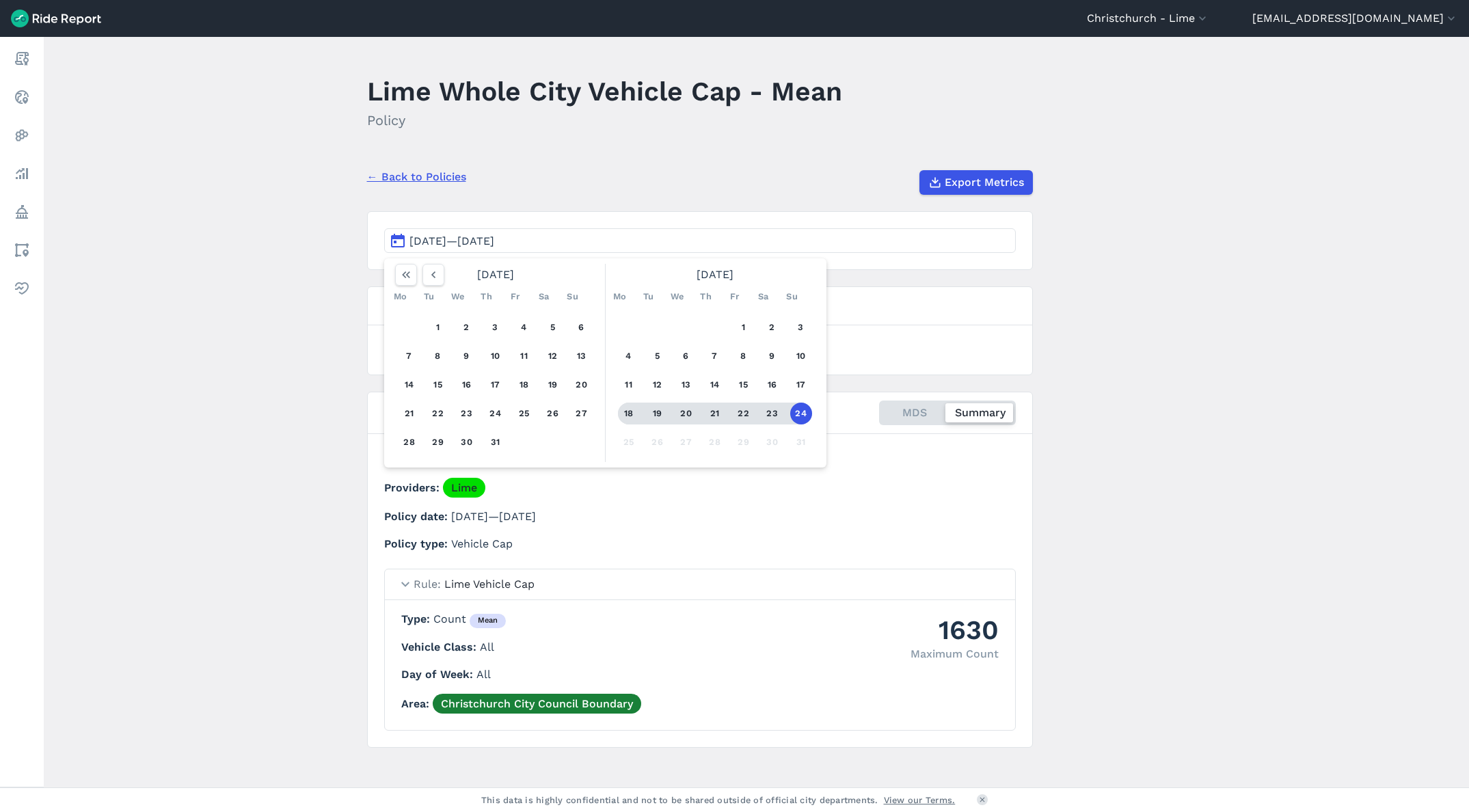
click at [627, 411] on button "18" at bounding box center [629, 414] width 22 height 22
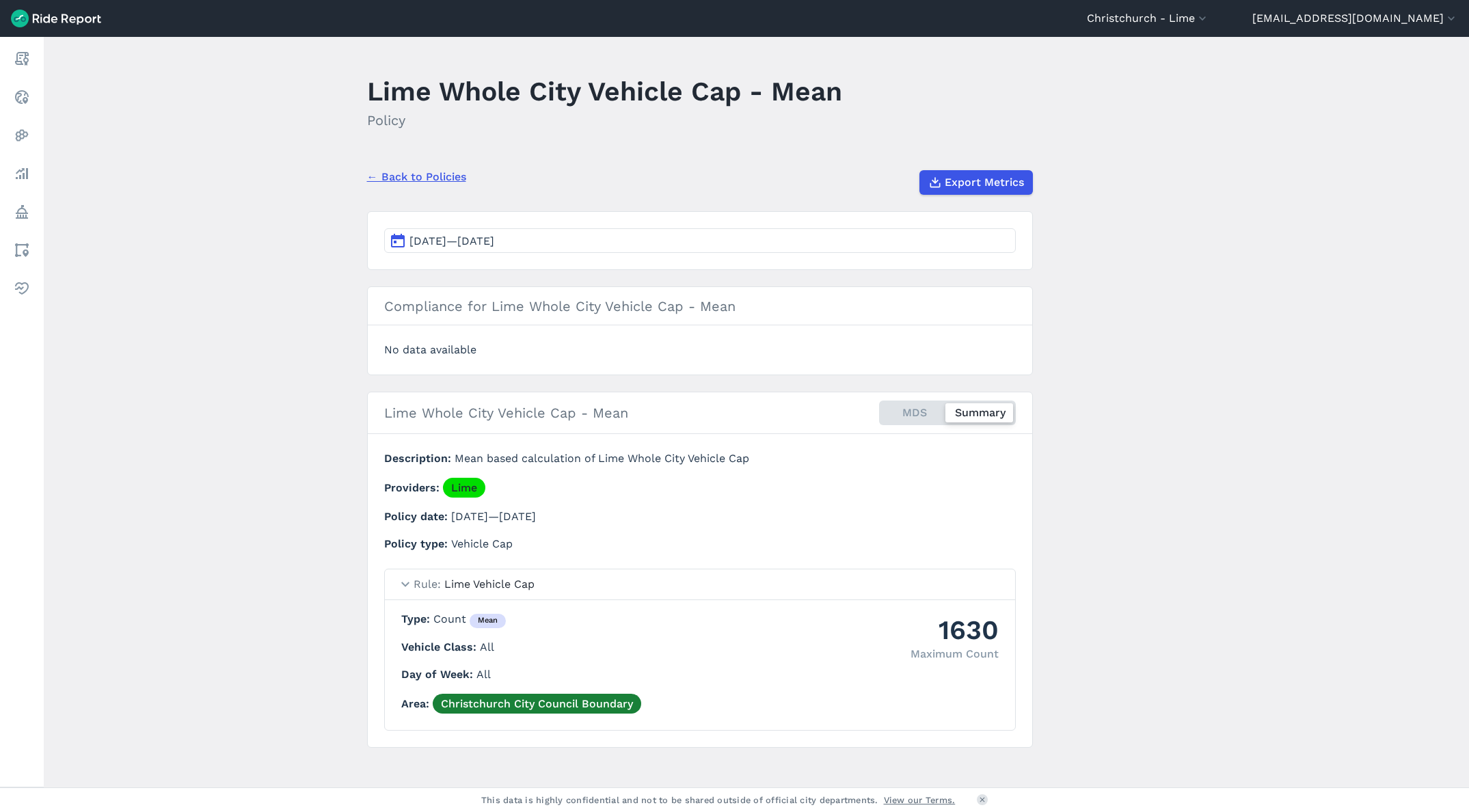
click at [644, 243] on button "Apr 7, 2025—Apr 7, 2025" at bounding box center [700, 240] width 632 height 24
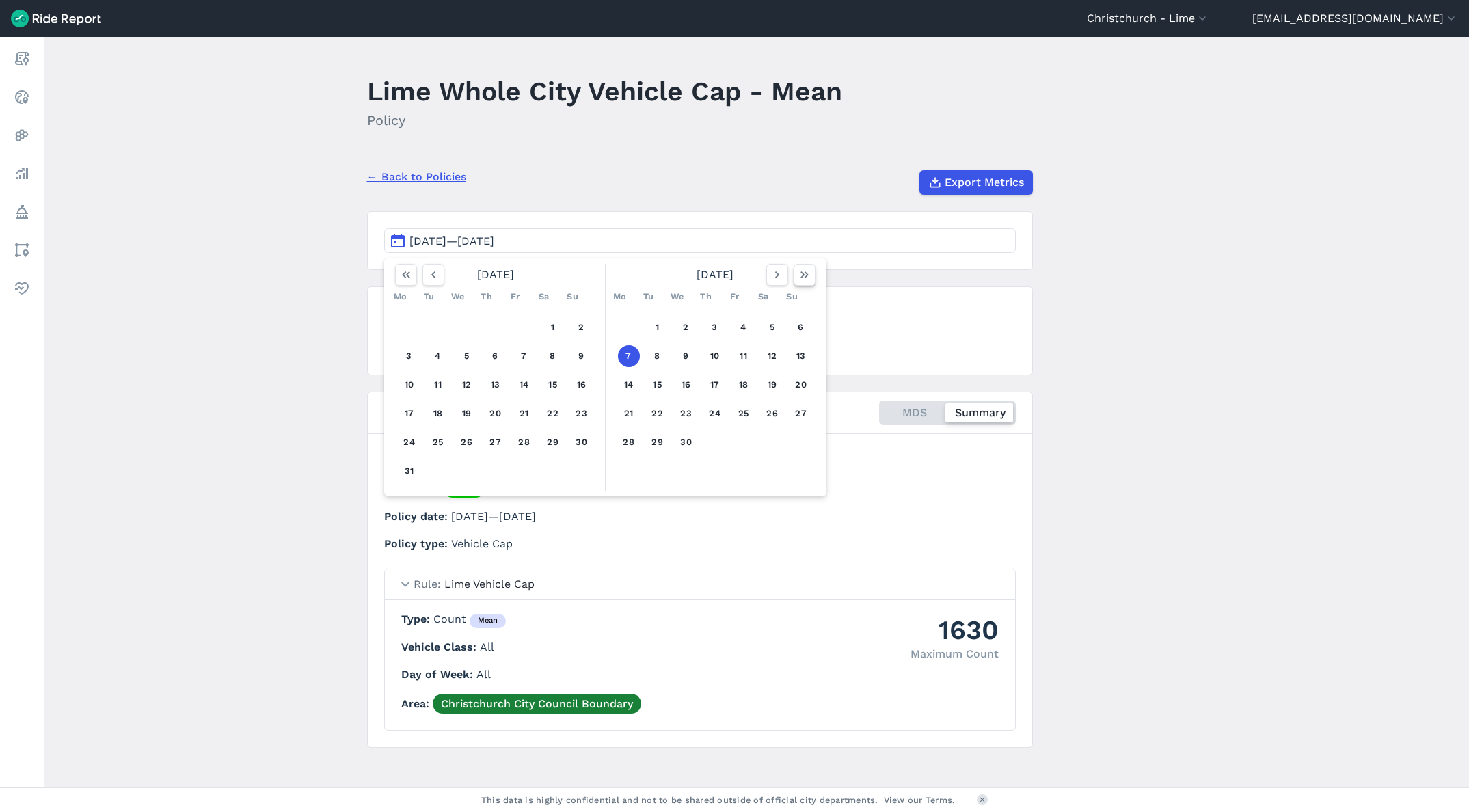
click at [794, 282] on button "button" at bounding box center [804, 275] width 22 height 22
click at [628, 418] on button "18" at bounding box center [629, 414] width 22 height 22
click at [628, 418] on div "Lime Whole City Vehicle Cap - Mean MDS Summary" at bounding box center [697, 413] width 632 height 47
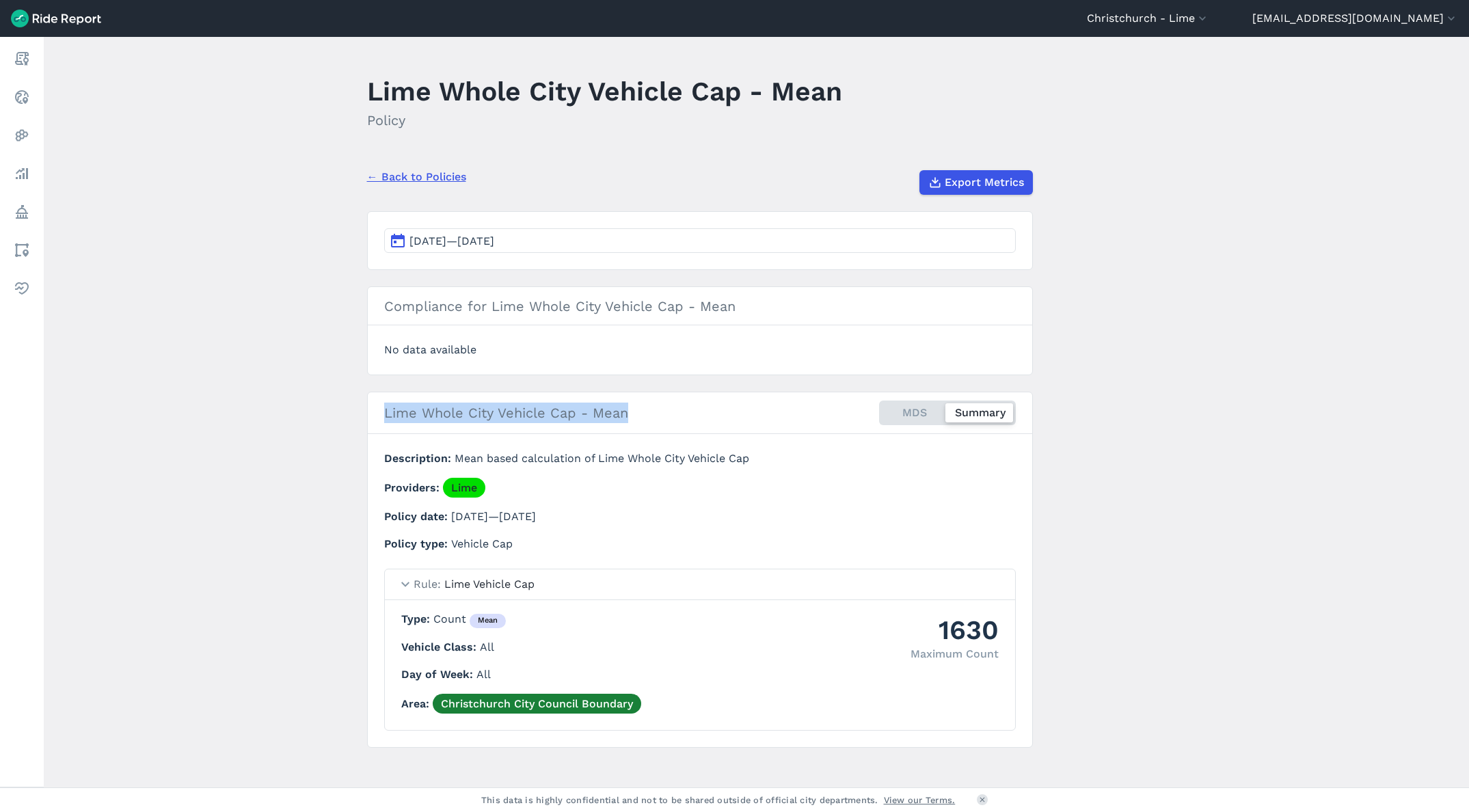
click at [667, 252] on button "Apr 7, 2025—Apr 7, 2025" at bounding box center [700, 240] width 632 height 24
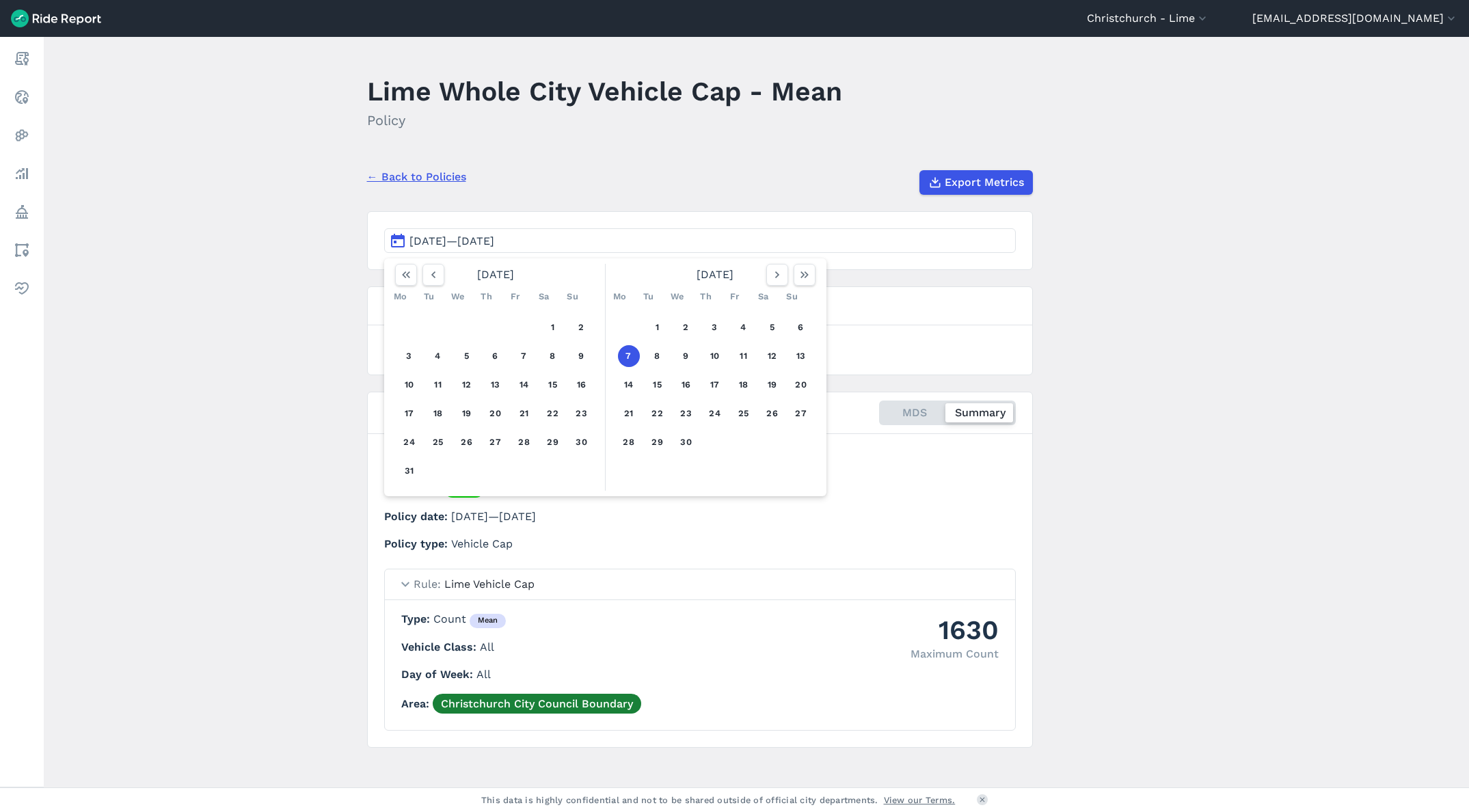
click at [728, 413] on div "1 2 3 4 5 6 7 8 9 10 11 12 13 14 15 16 17 18 19 20 21 22 23 24 25 26 27 28 29 30" at bounding box center [715, 385] width 212 height 155
click at [794, 278] on button "button" at bounding box center [804, 275] width 22 height 22
click at [798, 415] on button "24" at bounding box center [801, 414] width 22 height 22
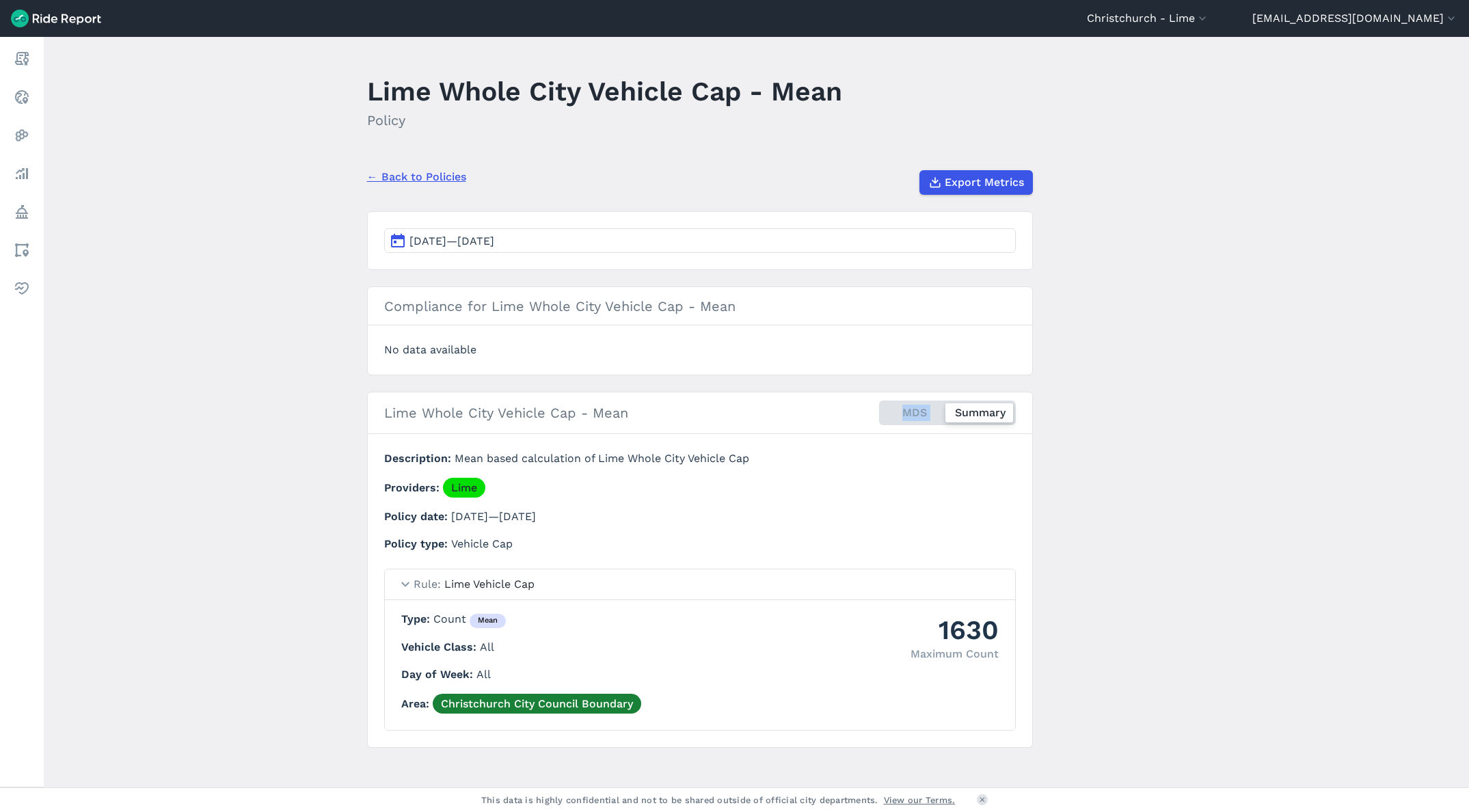
click at [798, 415] on div "Lime Whole City Vehicle Cap - Mean MDS Summary" at bounding box center [697, 413] width 632 height 47
click at [867, 259] on section "Apr 7, 2025—Apr 7, 2025" at bounding box center [700, 240] width 666 height 59
click at [864, 259] on section "Apr 7, 2025—Apr 7, 2025" at bounding box center [700, 240] width 666 height 59
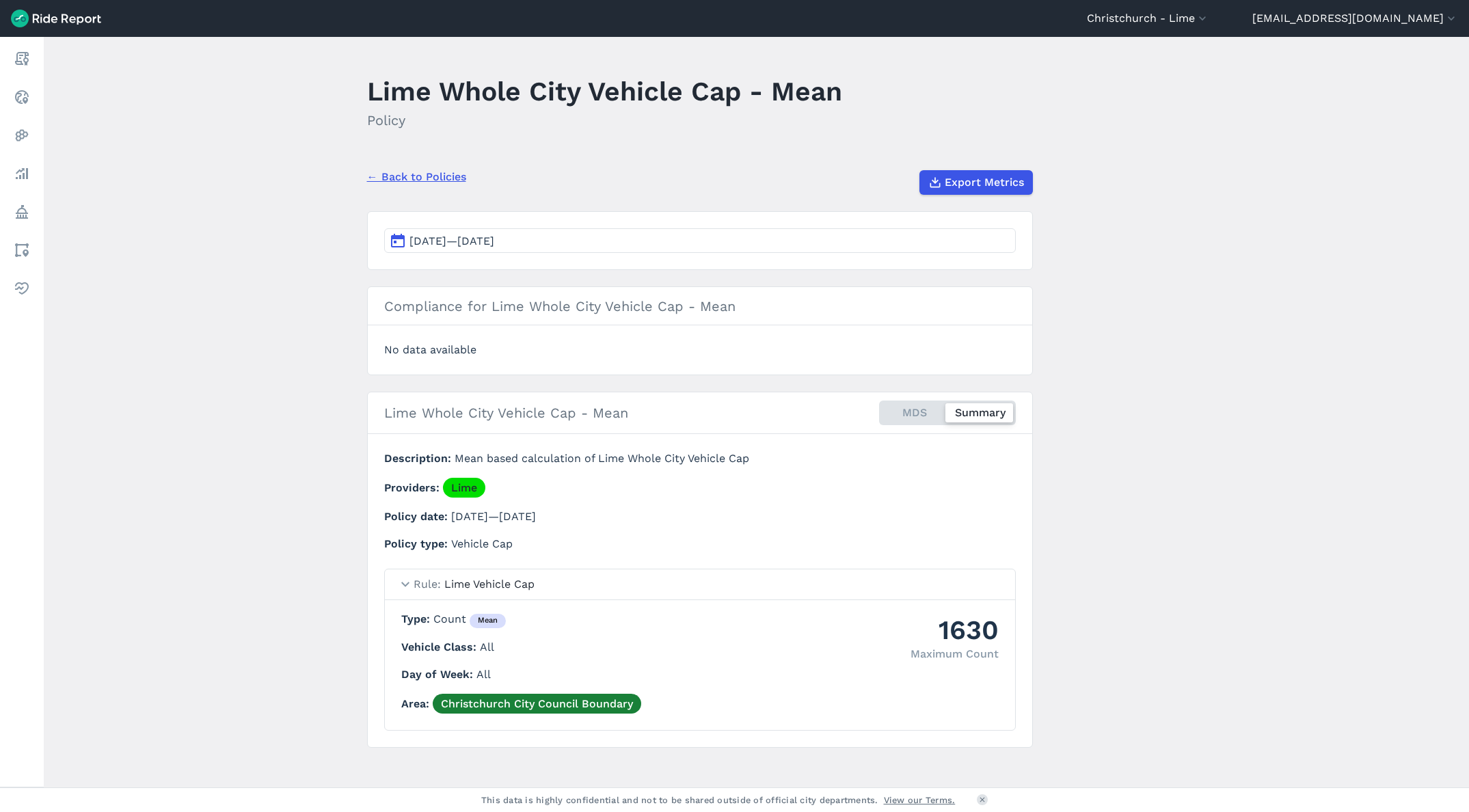
click at [771, 253] on section "Apr 7, 2025—Apr 7, 2025" at bounding box center [700, 240] width 666 height 59
click at [779, 243] on button "Apr 7, 2025—Apr 7, 2025" at bounding box center [700, 240] width 632 height 24
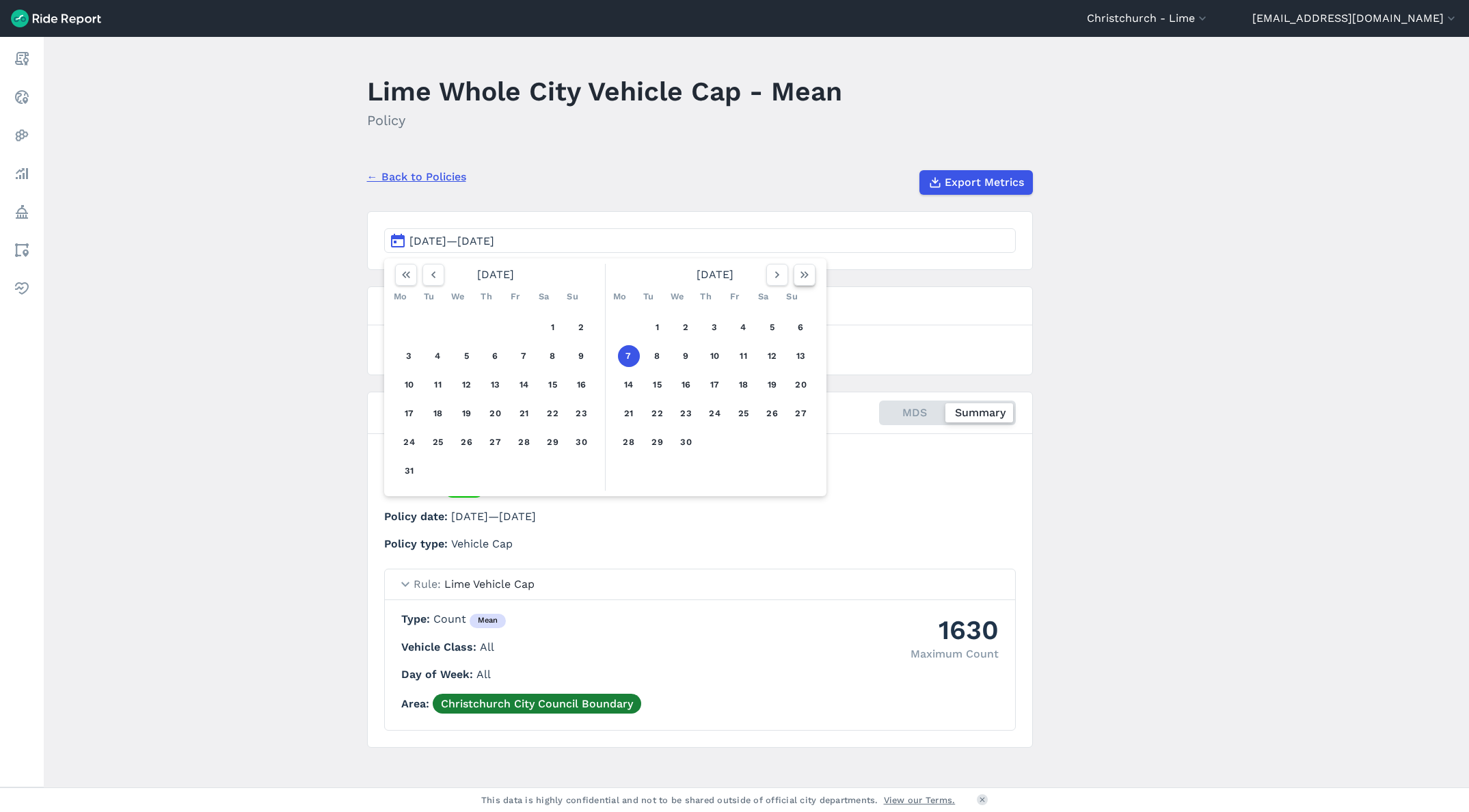
click at [797, 283] on button "button" at bounding box center [804, 275] width 22 height 22
click at [734, 326] on button "1" at bounding box center [743, 327] width 22 height 22
click at [811, 331] on div "1 2 3 4 5 6 7 8 9 10 11 12 13 14 15 16 17 18 19 20 21 22 23 24 25 26 27 28 29 3…" at bounding box center [715, 385] width 212 height 155
click at [802, 327] on button "3" at bounding box center [801, 327] width 22 height 22
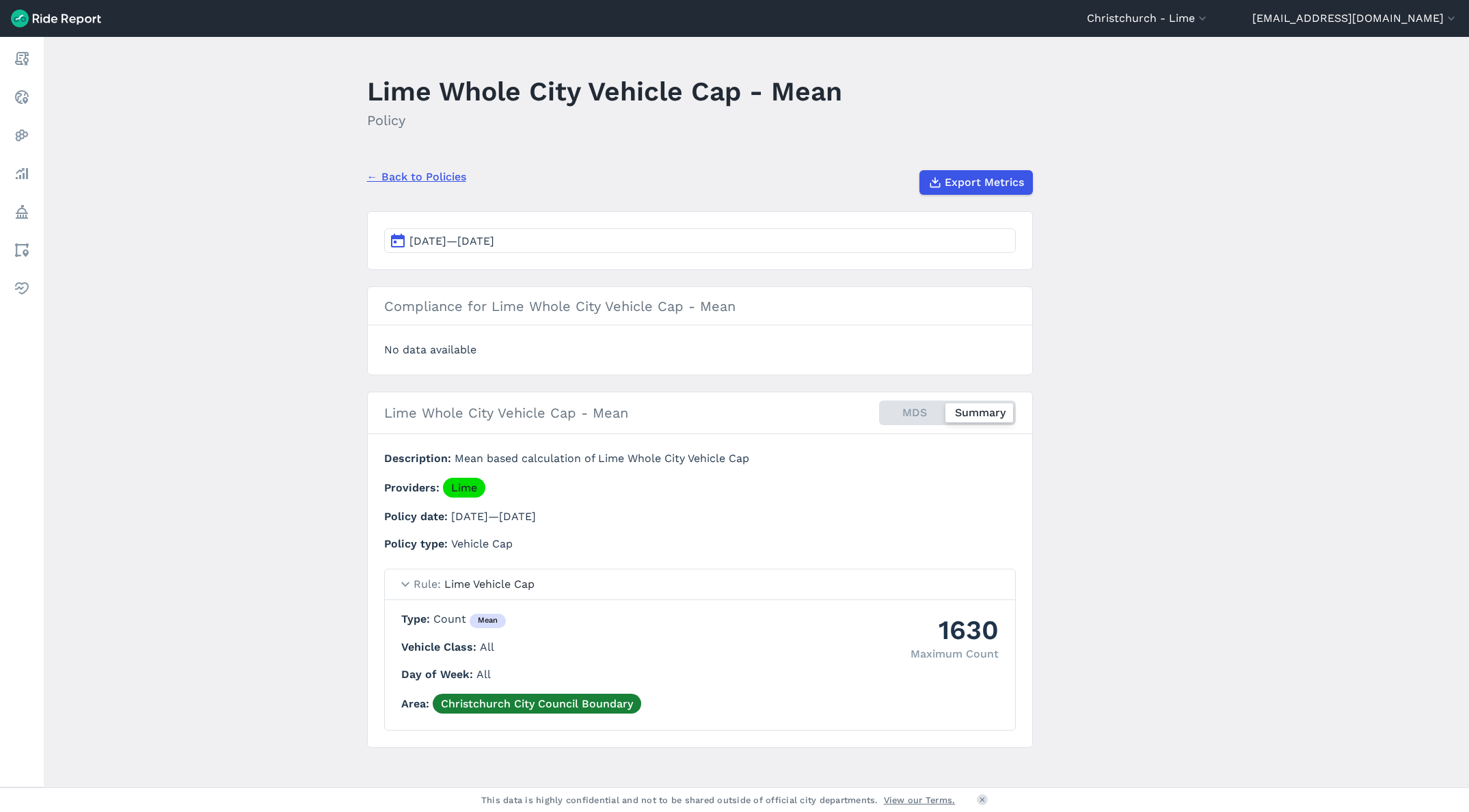
click at [493, 244] on span "[DATE]—[DATE]" at bounding box center [452, 241] width 84 height 13
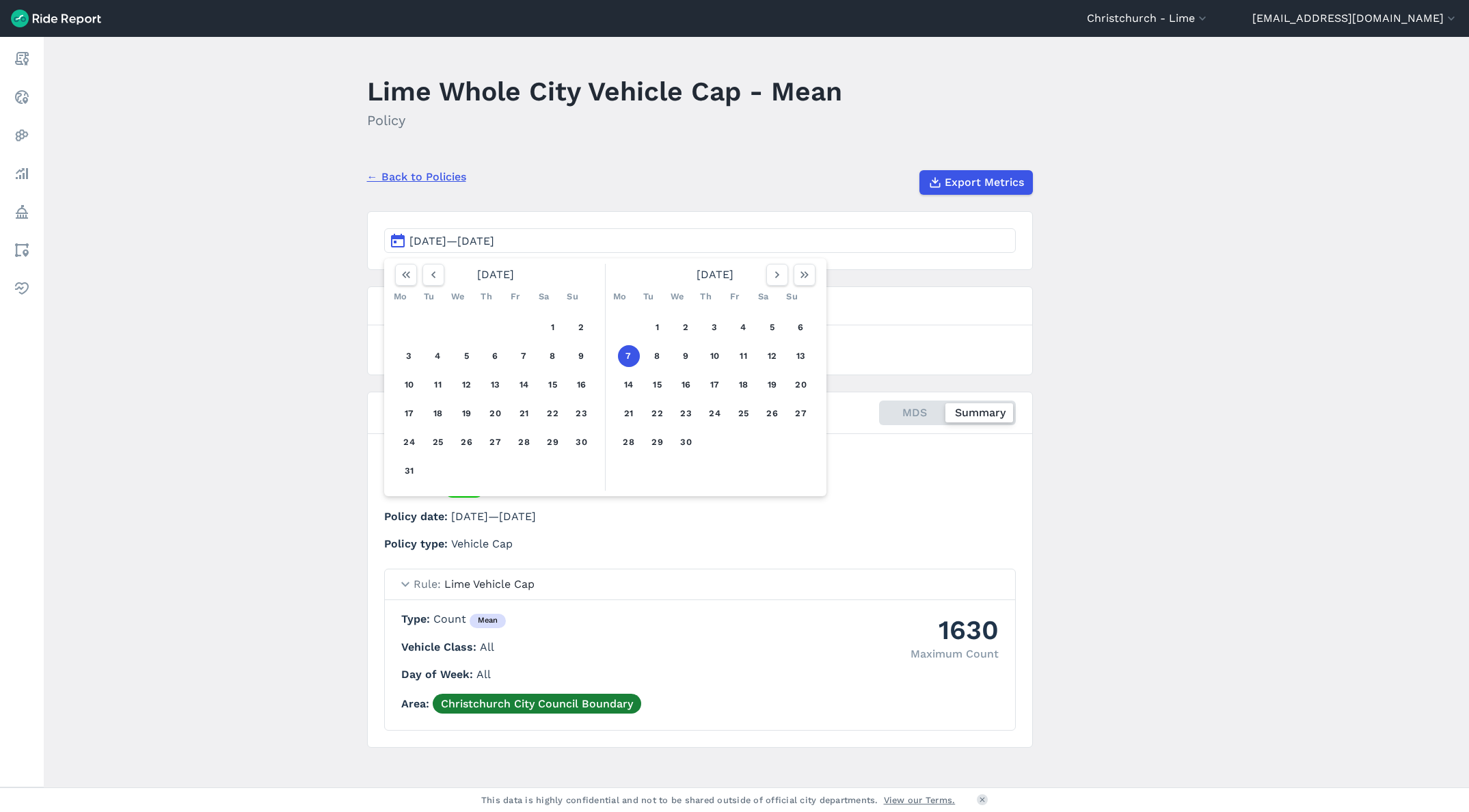
click at [715, 215] on section "[DATE]—[DATE] [DATE] Mo Tu We Th Fr Sa Su 1 2 3 4 5 6 7 8 9 10 11 12 13 14 15 1…" at bounding box center [700, 240] width 666 height 59
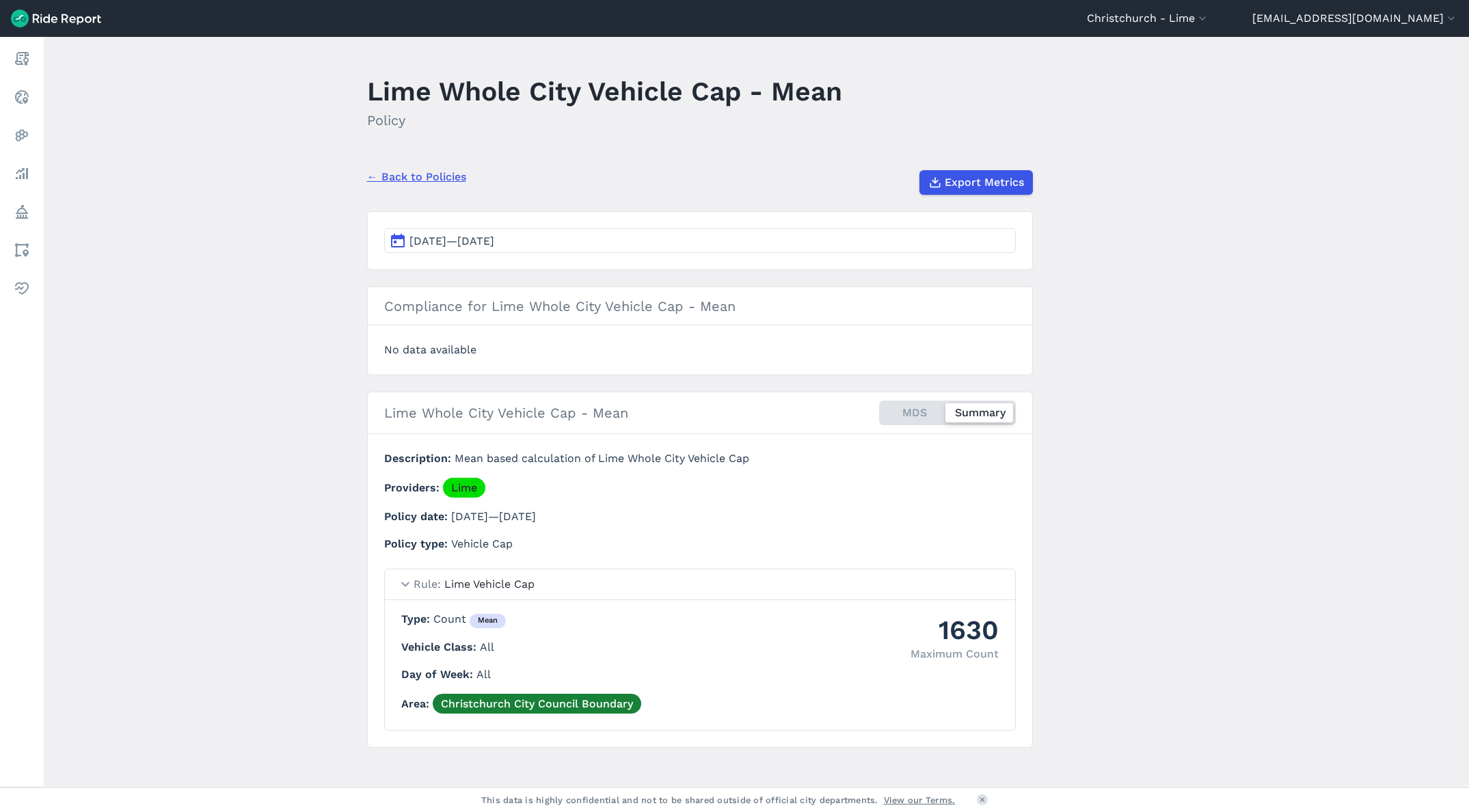
click at [587, 308] on h3 "Compliance for Lime Whole City Vehicle Cap - Mean" at bounding box center [700, 306] width 665 height 39
click at [466, 315] on h3 "Compliance for Lime Whole City Vehicle Cap - Mean" at bounding box center [700, 306] width 665 height 39
click at [462, 340] on section "Compliance for Lime Whole City Vehicle Cap - Mean No data available" at bounding box center [700, 331] width 666 height 89
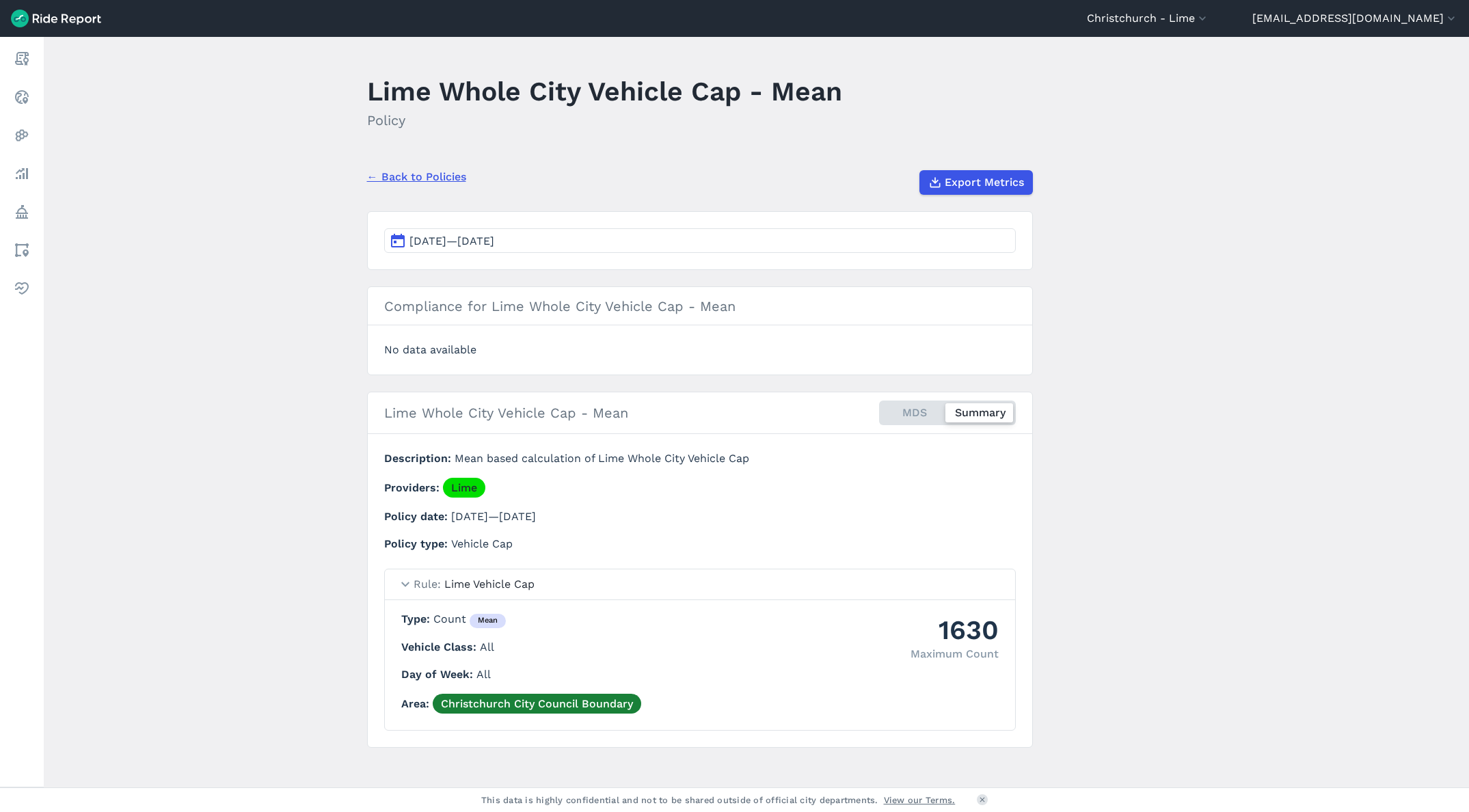
click at [472, 346] on div "No data available" at bounding box center [700, 350] width 632 height 16
click at [472, 347] on div "No data available" at bounding box center [700, 350] width 632 height 16
click at [1209, 14] on button "Christchurch - Lime" at bounding box center [1148, 18] width 122 height 16
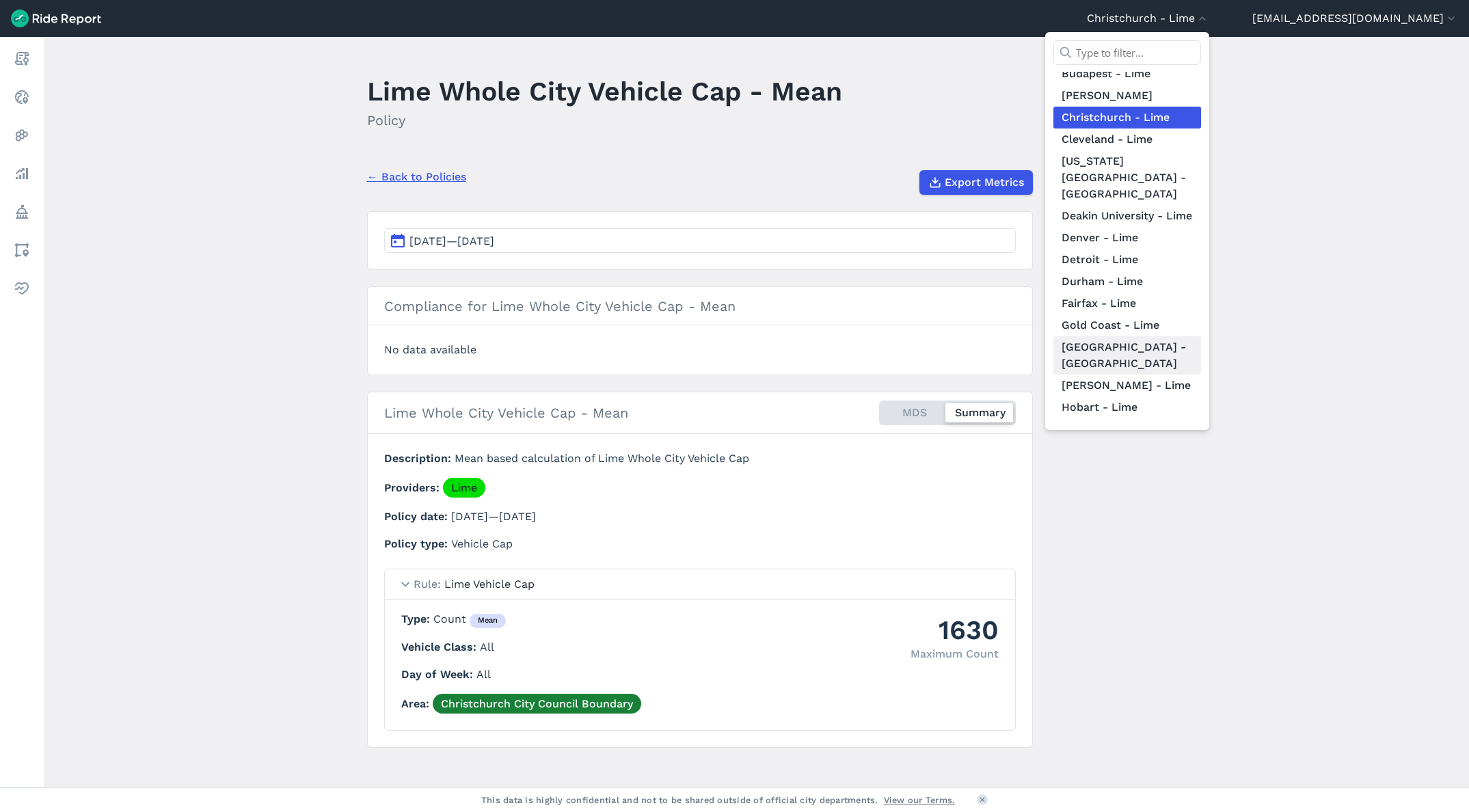
scroll to position [303, 0]
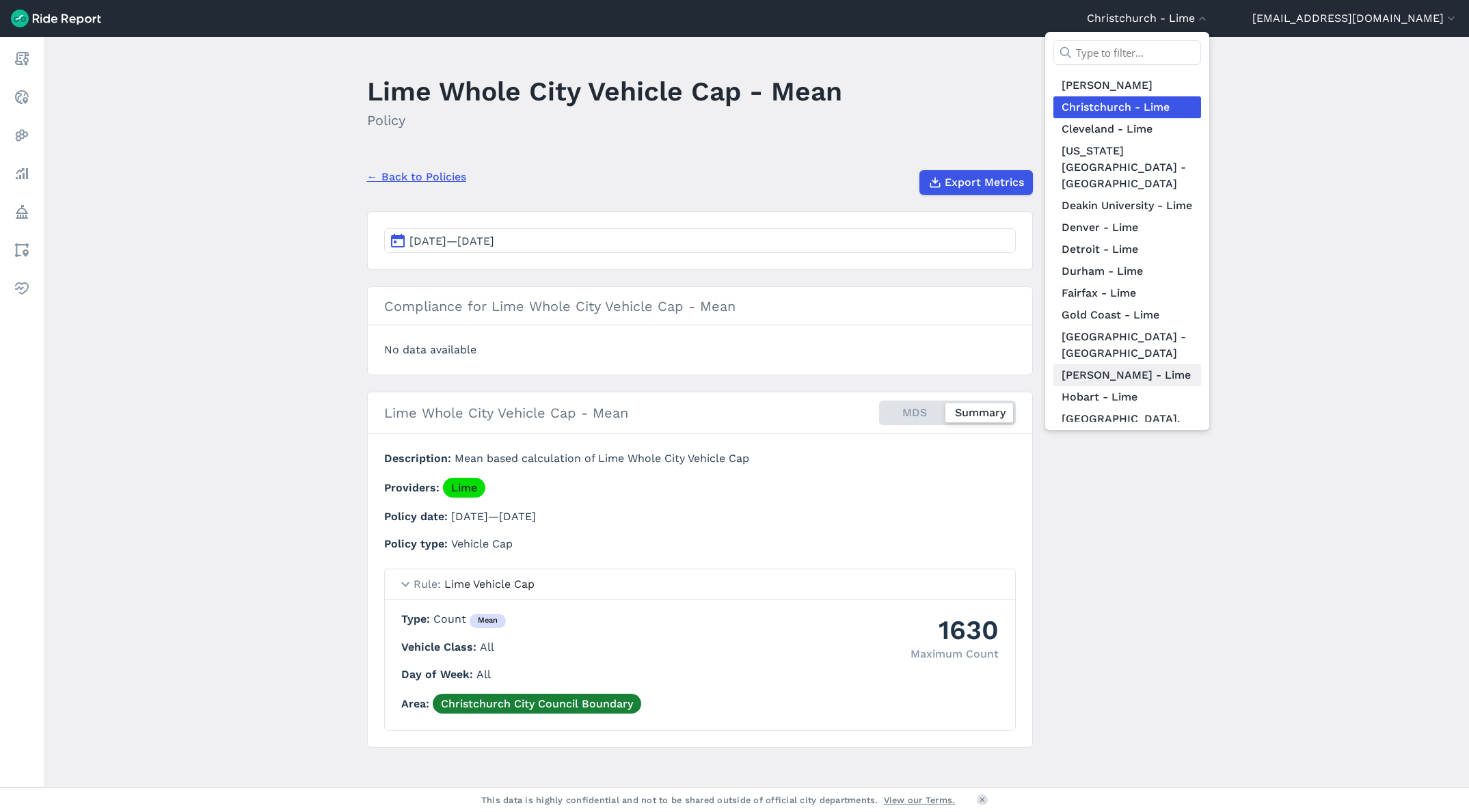
click at [1201, 364] on link "[PERSON_NAME] - Lime" at bounding box center [1127, 375] width 147 height 22
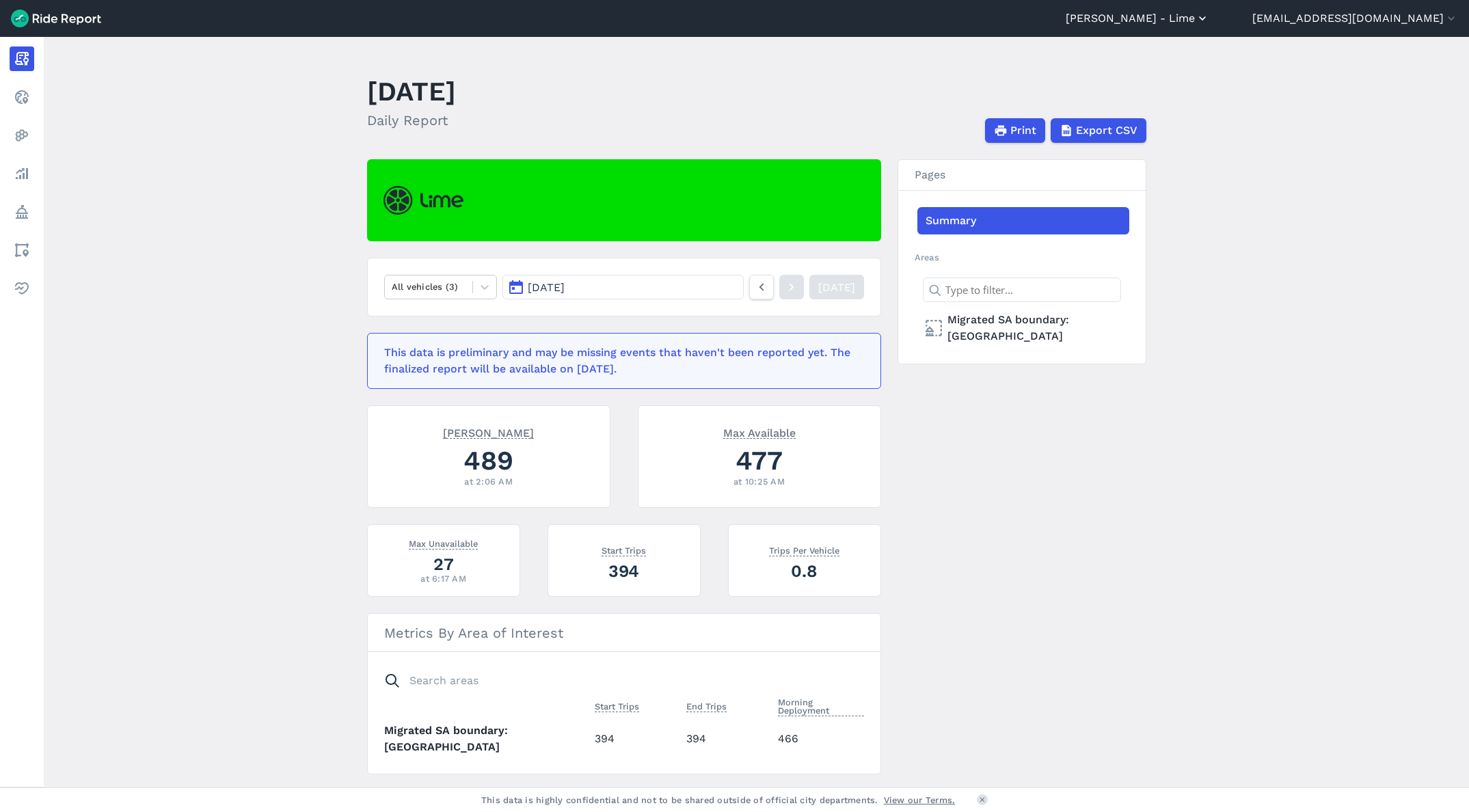
click at [1209, 17] on button "[PERSON_NAME] - Lime" at bounding box center [1137, 18] width 144 height 16
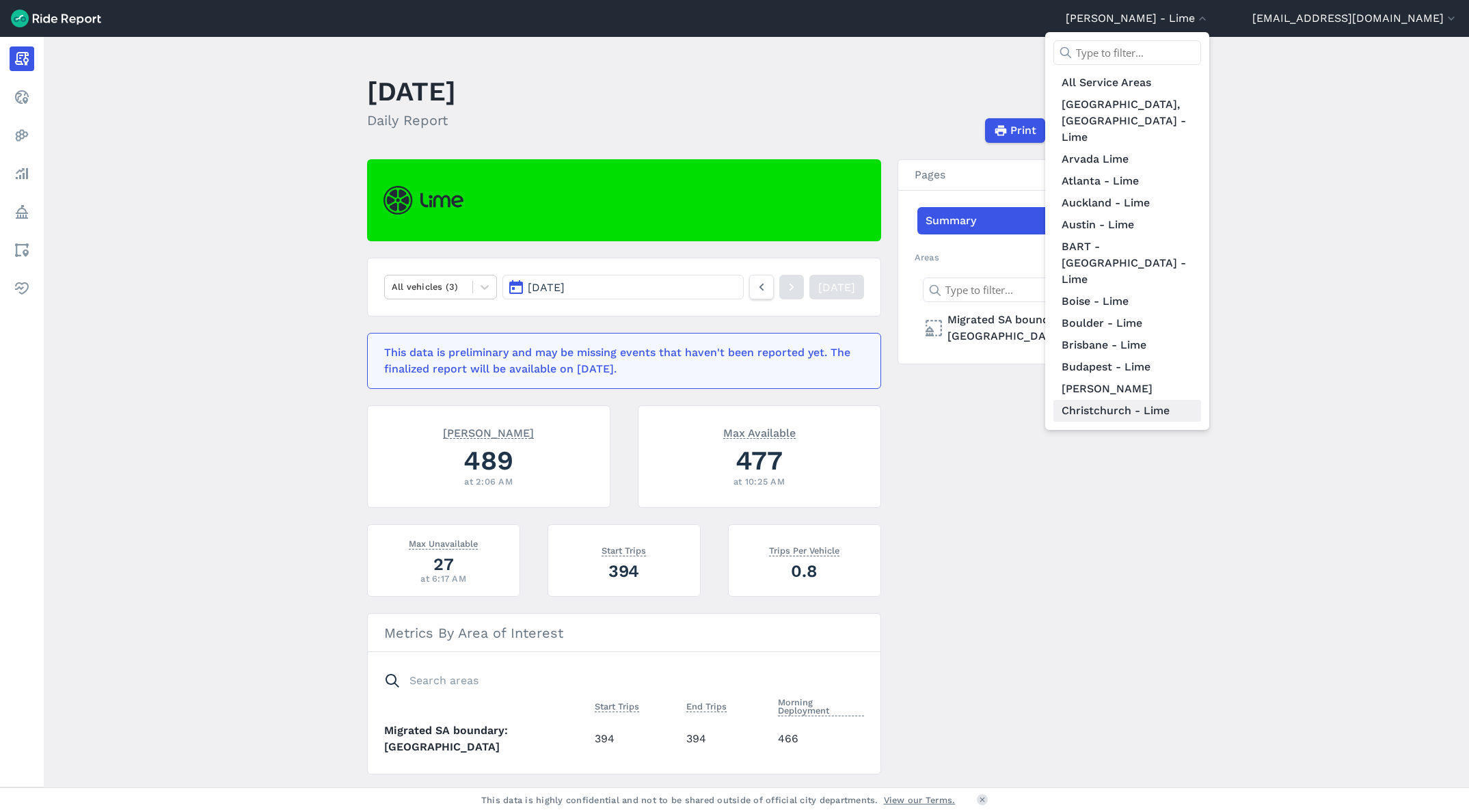
click at [1201, 400] on link "Christchurch - Lime" at bounding box center [1127, 411] width 147 height 22
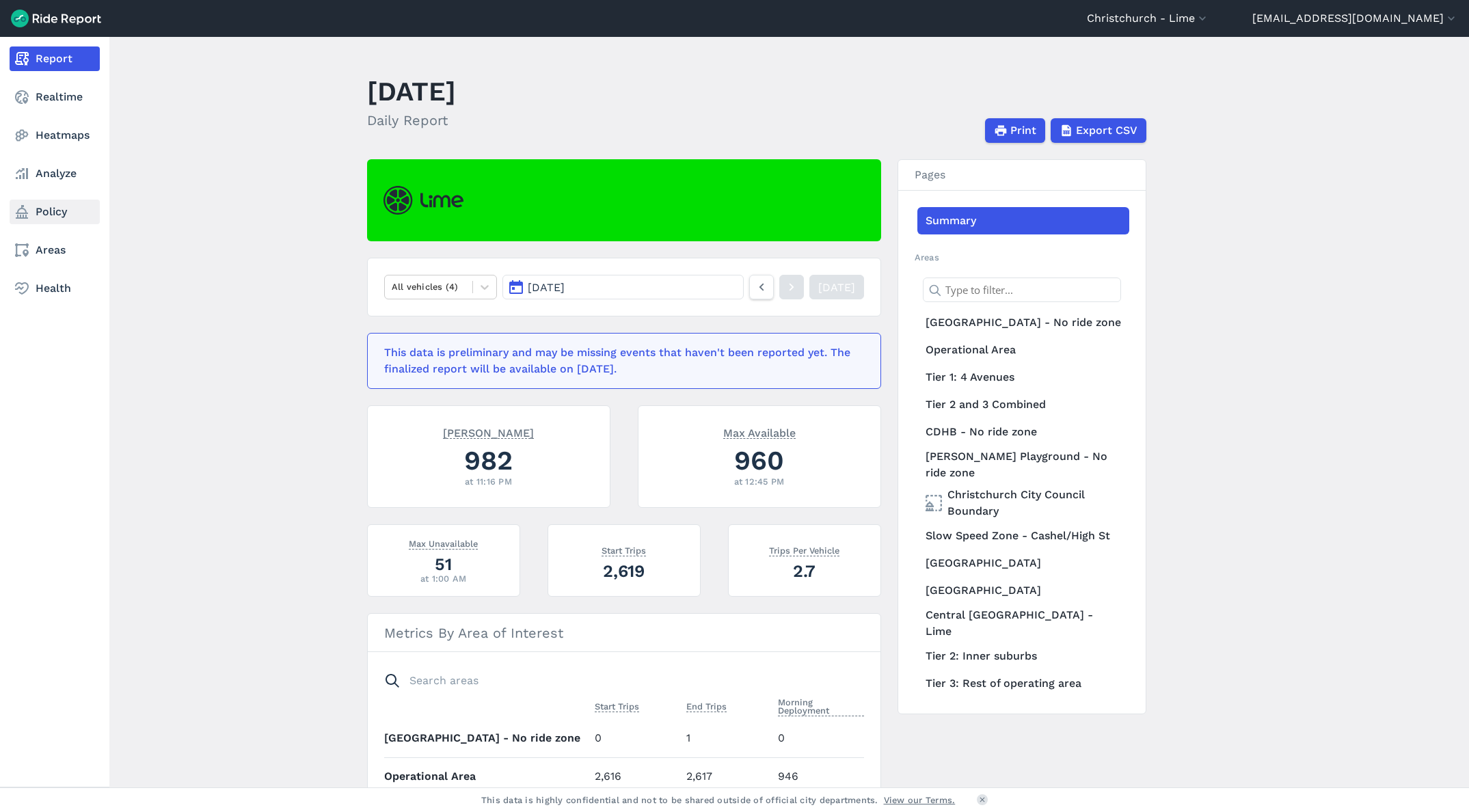
click at [53, 215] on link "Policy" at bounding box center [54, 212] width 90 height 24
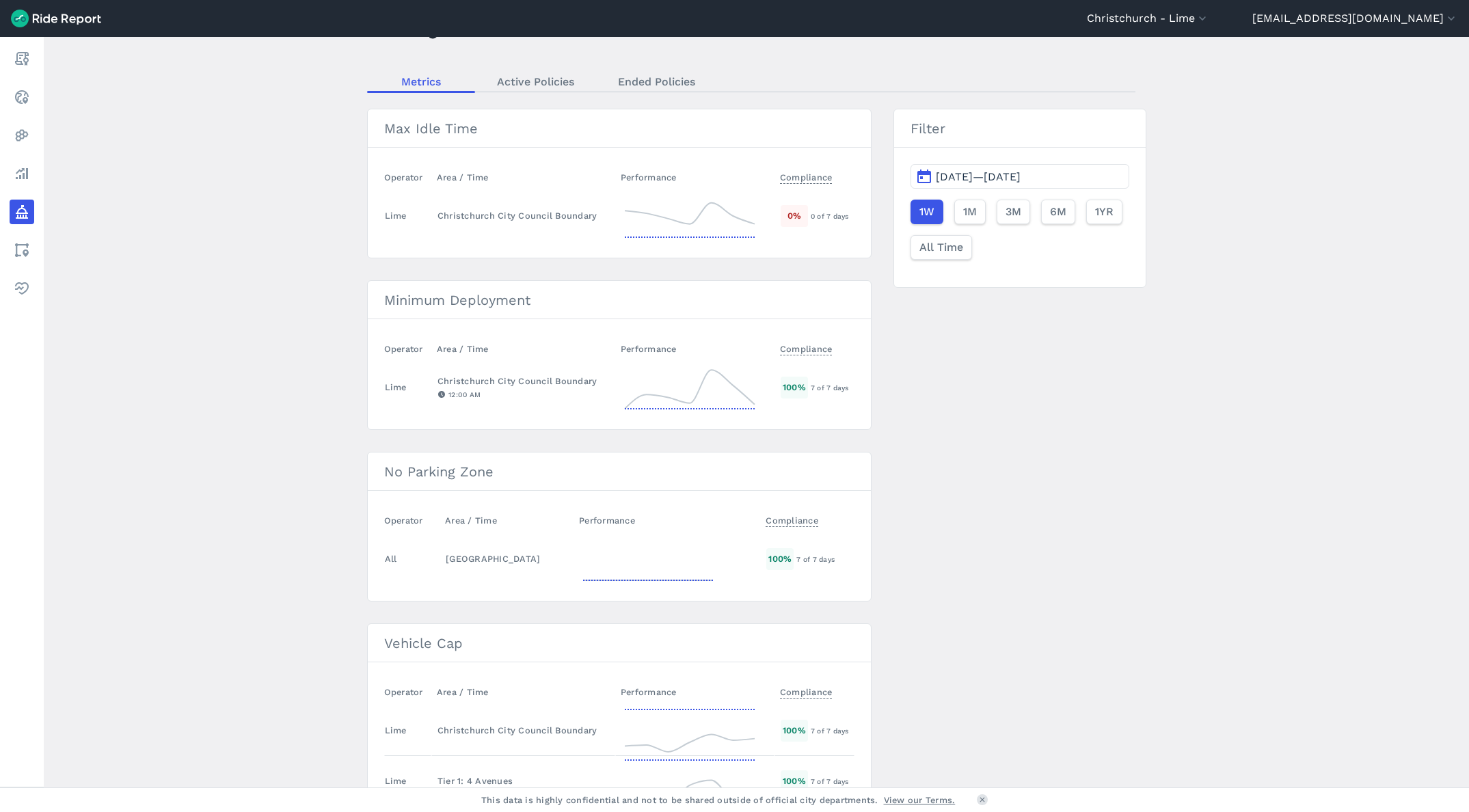
scroll to position [153, 0]
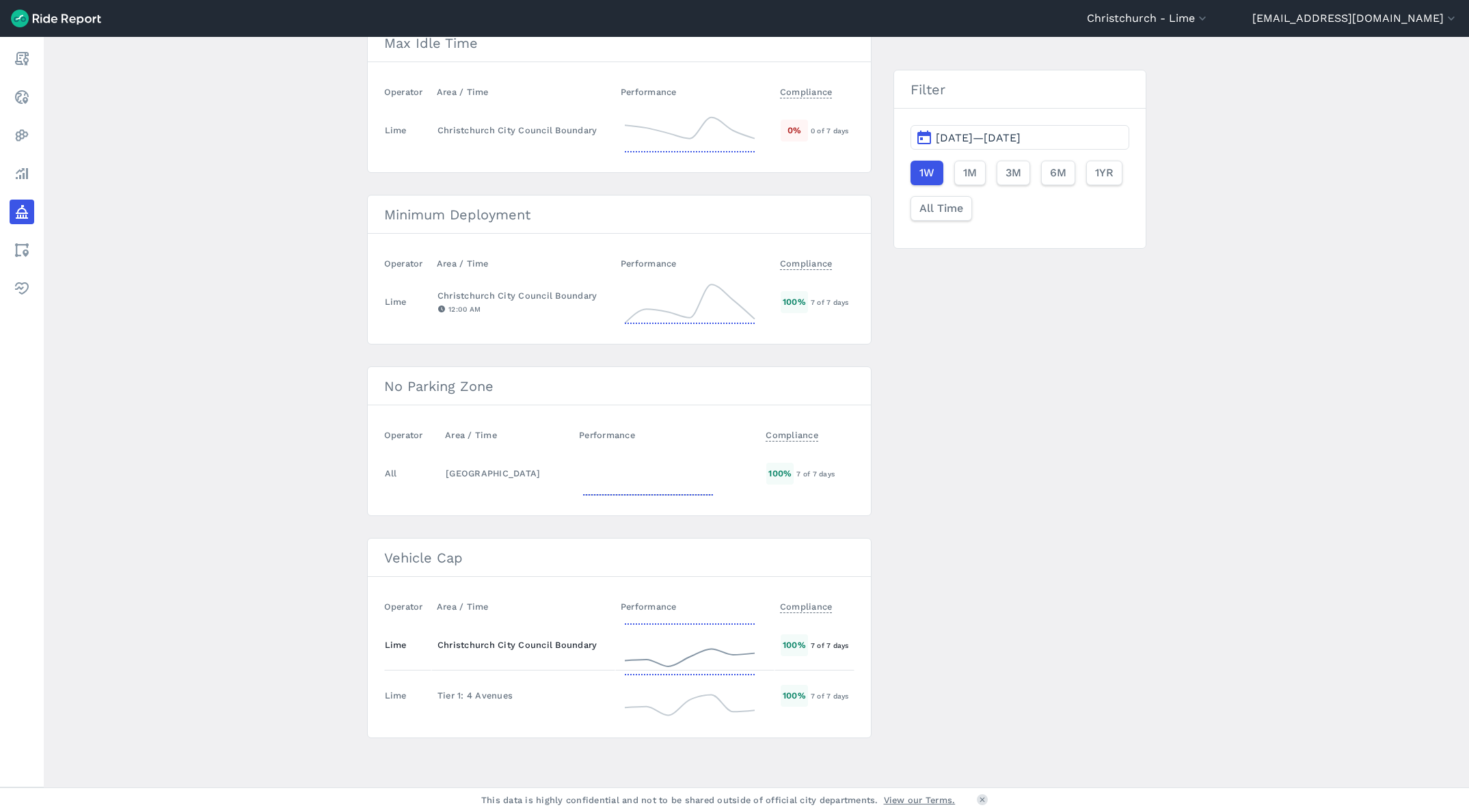
click at [400, 644] on div "Lime" at bounding box center [396, 645] width 22 height 13
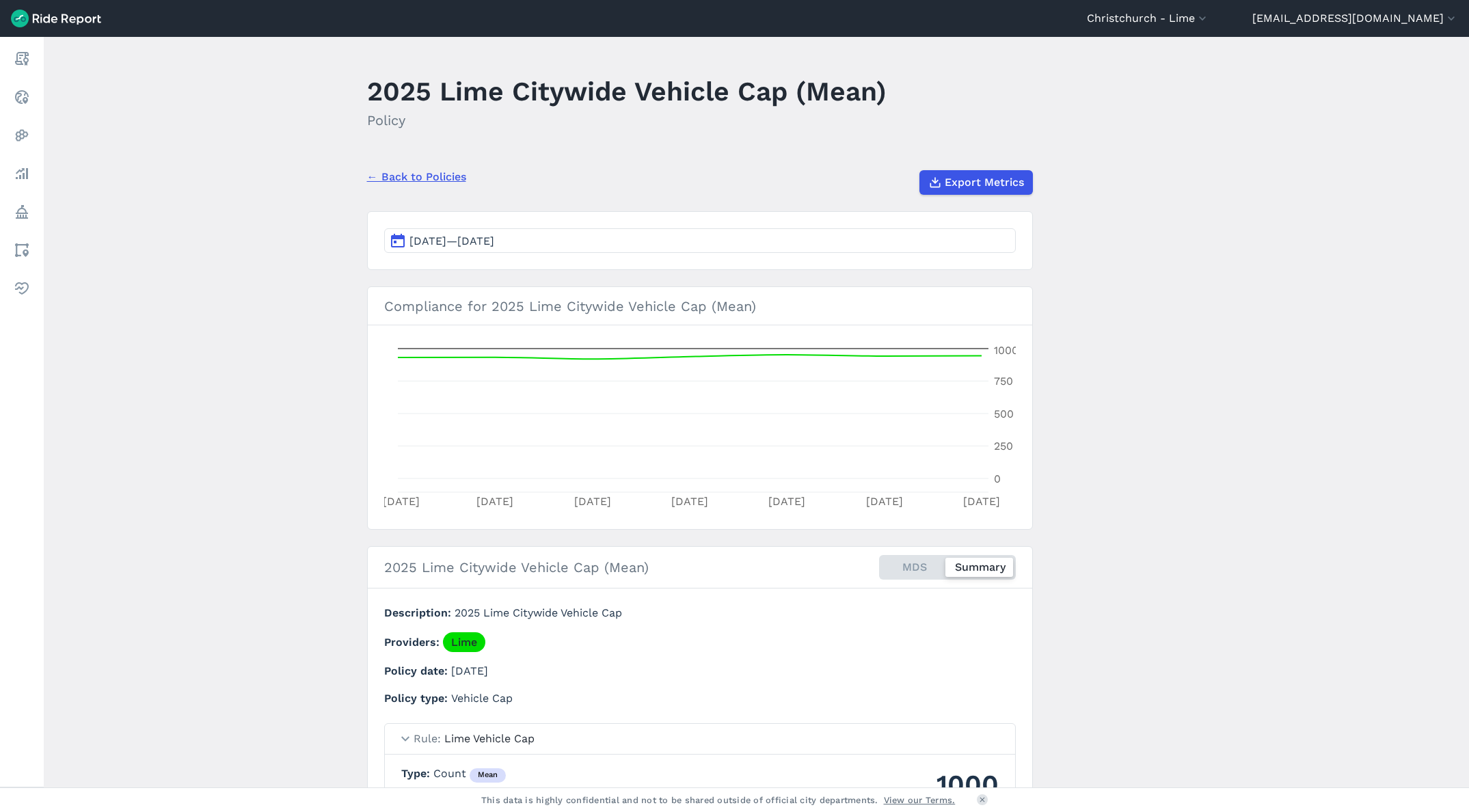
click at [640, 243] on button "[DATE]—[DATE]" at bounding box center [700, 240] width 632 height 24
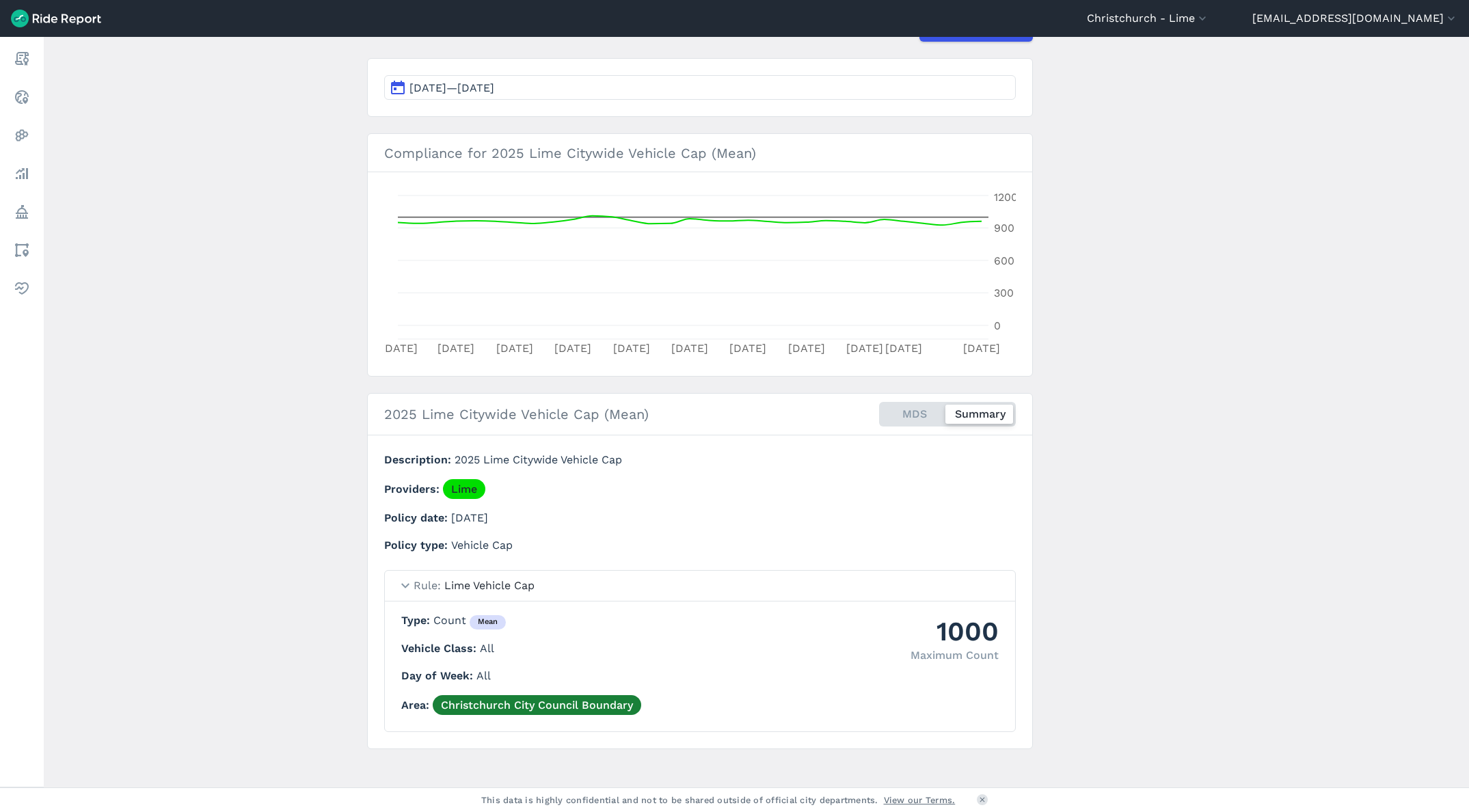
scroll to position [164, 0]
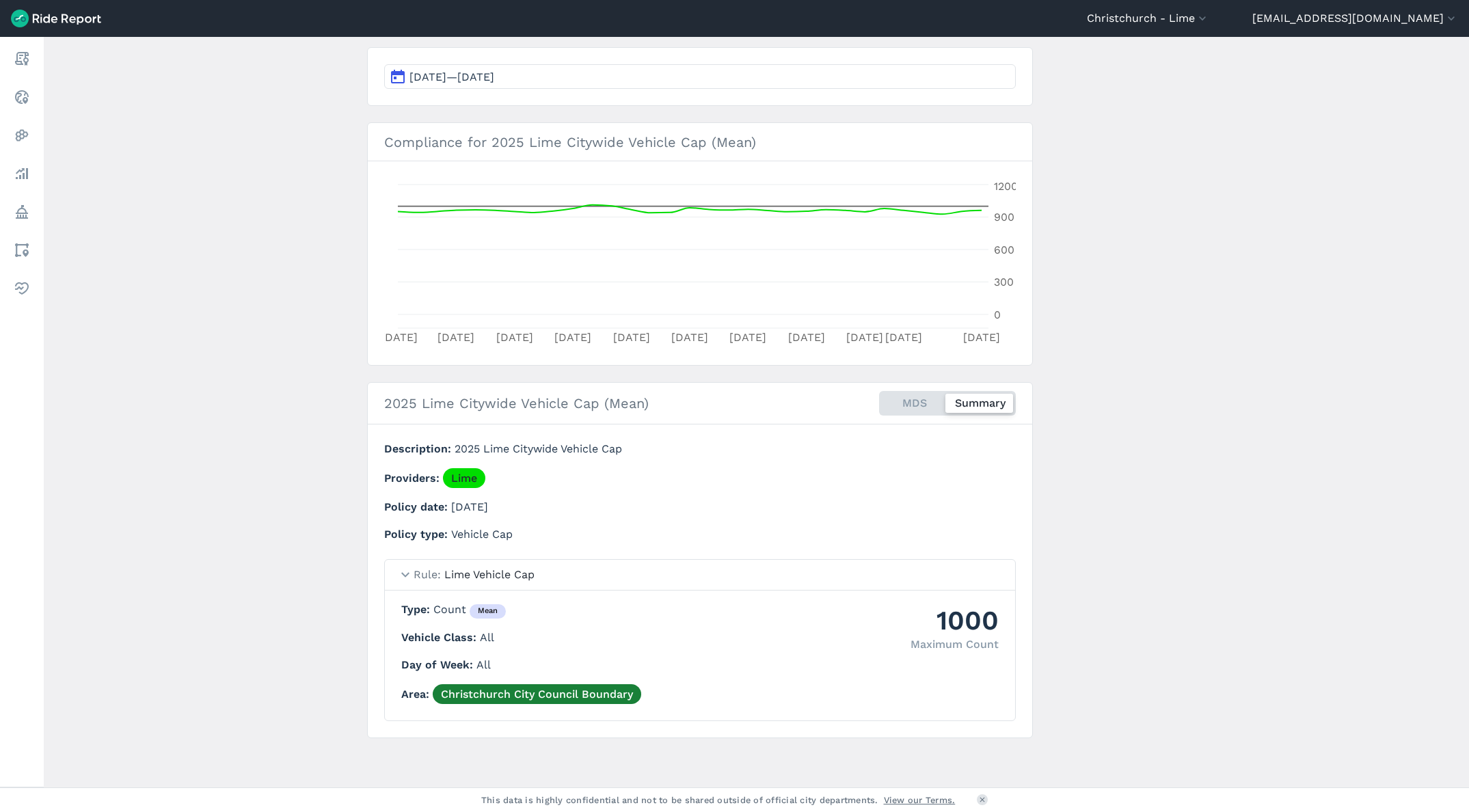
click at [799, 73] on button "[DATE]—[DATE]" at bounding box center [700, 77] width 632 height 24
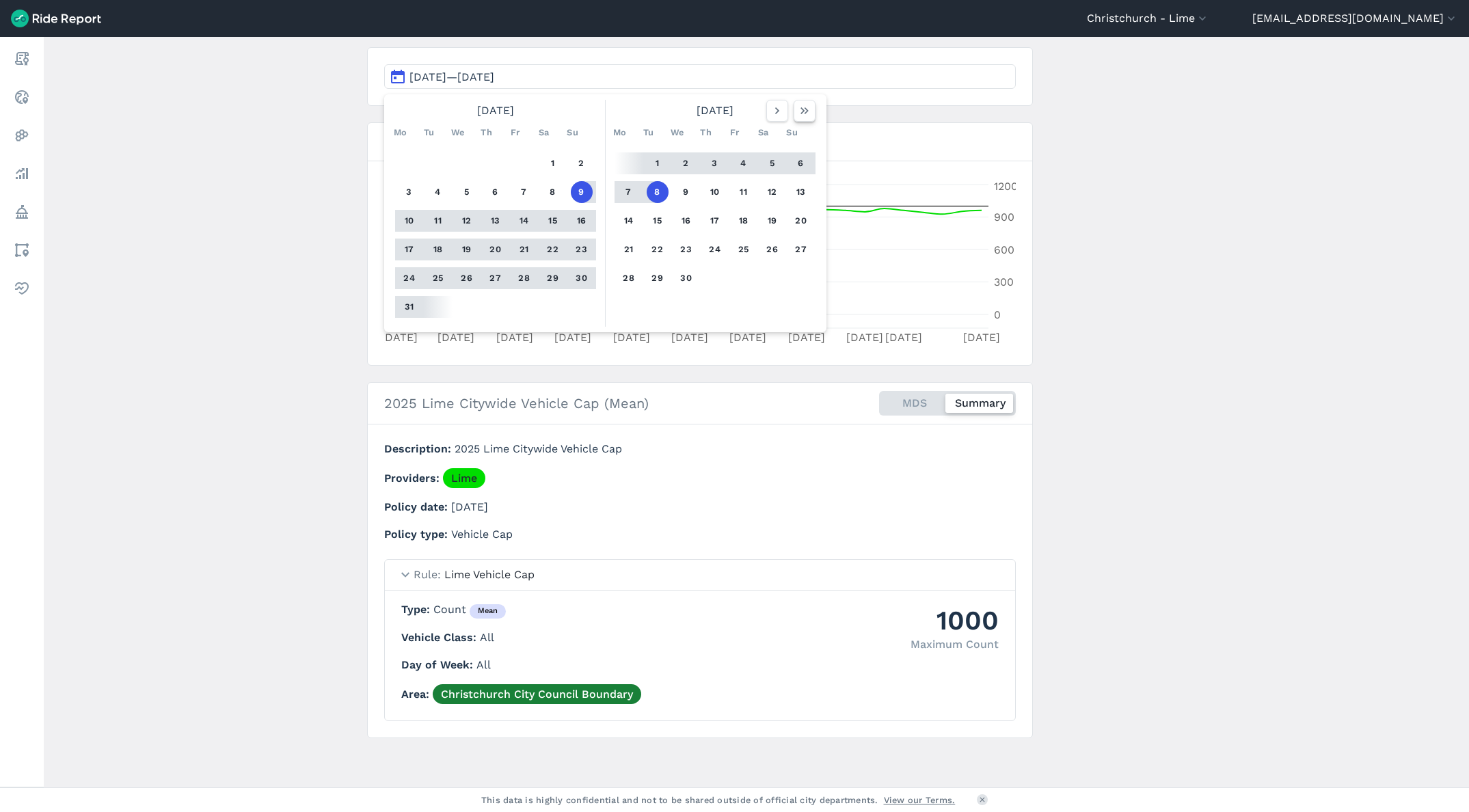
click at [802, 113] on use "button" at bounding box center [804, 111] width 8 height 7
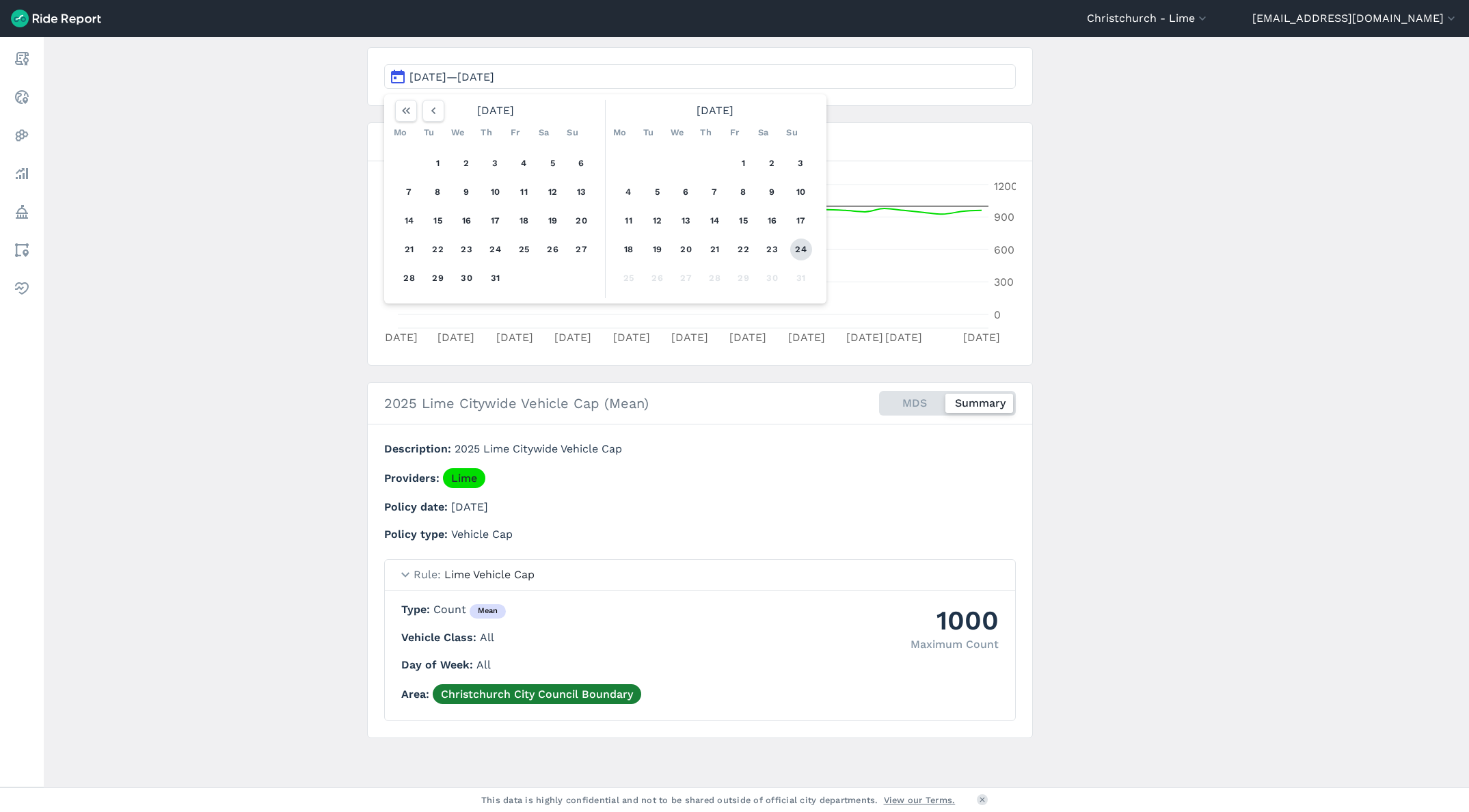
click at [790, 249] on button "24" at bounding box center [801, 249] width 22 height 22
click at [623, 253] on button "18" at bounding box center [629, 249] width 22 height 22
